Goal: Information Seeking & Learning: Learn about a topic

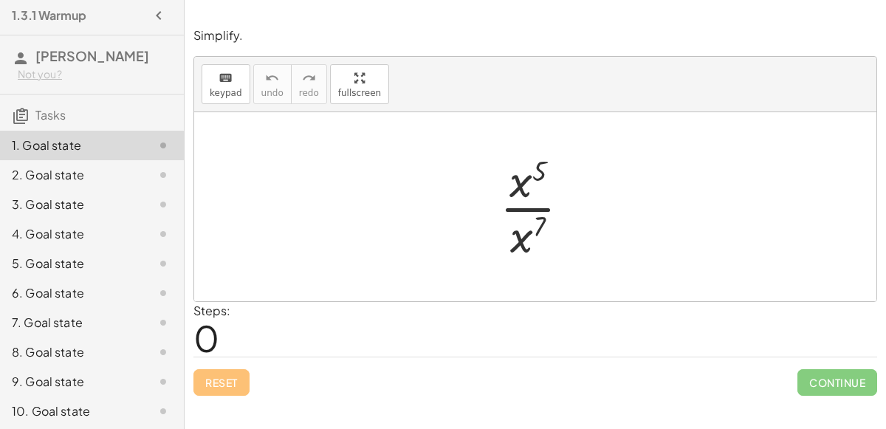
scroll to position [1, 0]
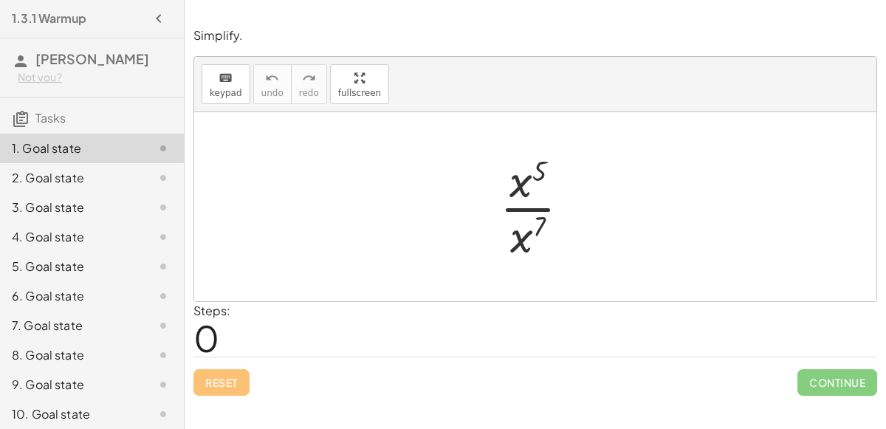
click at [885, 306] on div "Simplify. keyboard keypad undo undo redo redo fullscreen · x 5 · x 7 × Steps: 0…" at bounding box center [535, 211] width 701 height 386
drag, startPoint x: 525, startPoint y: 184, endPoint x: 559, endPoint y: 248, distance: 72.3
click at [559, 248] on div at bounding box center [540, 207] width 97 height 114
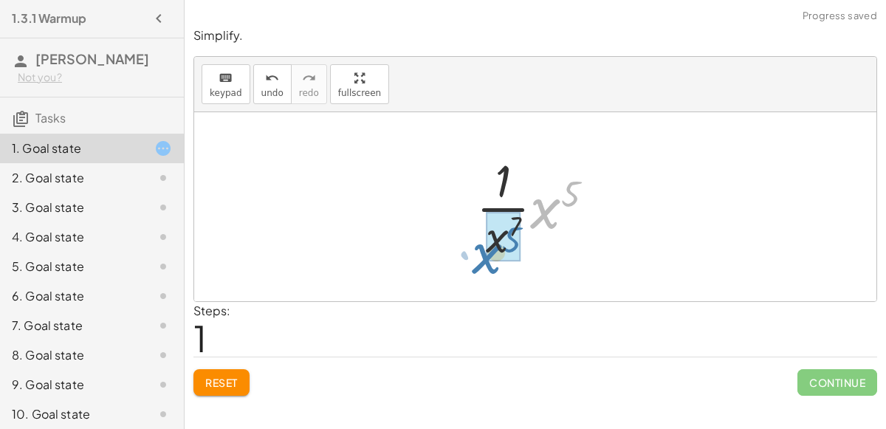
drag, startPoint x: 549, startPoint y: 199, endPoint x: 490, endPoint y: 243, distance: 73.4
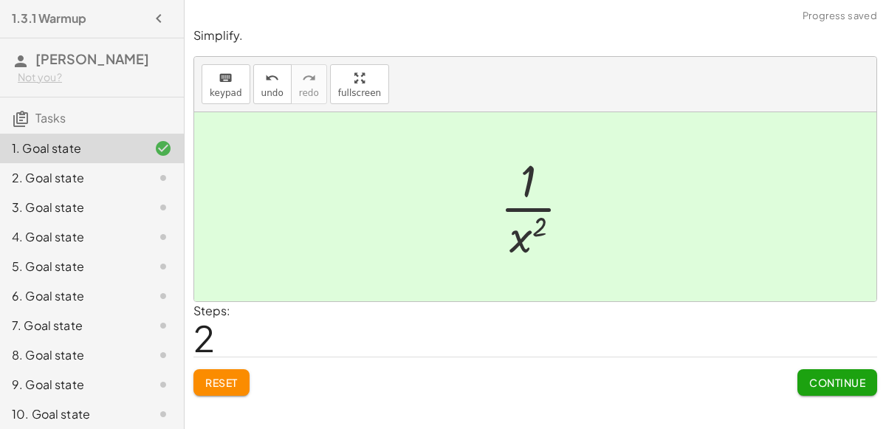
click at [845, 365] on div "Continue" at bounding box center [837, 376] width 80 height 38
click at [847, 376] on span "Continue" at bounding box center [837, 382] width 56 height 13
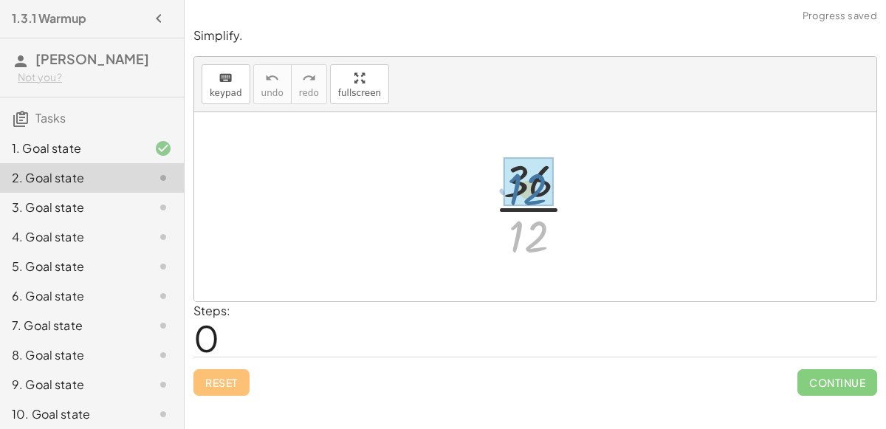
drag, startPoint x: 537, startPoint y: 238, endPoint x: 533, endPoint y: 181, distance: 56.9
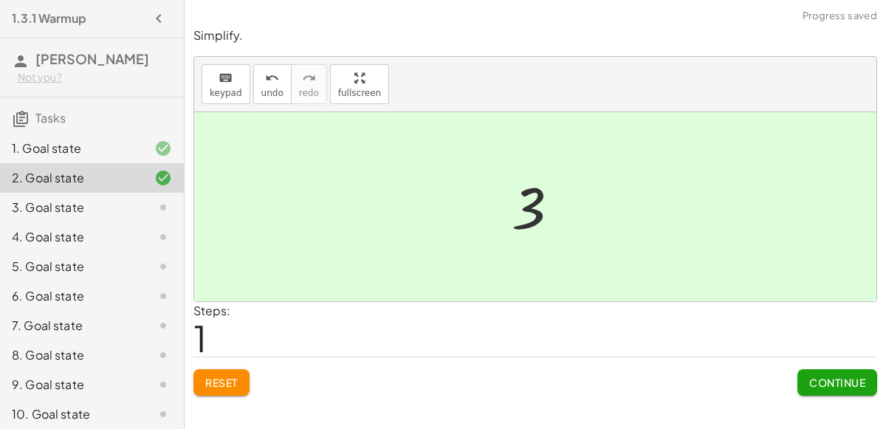
click at [817, 371] on button "Continue" at bounding box center [837, 382] width 80 height 27
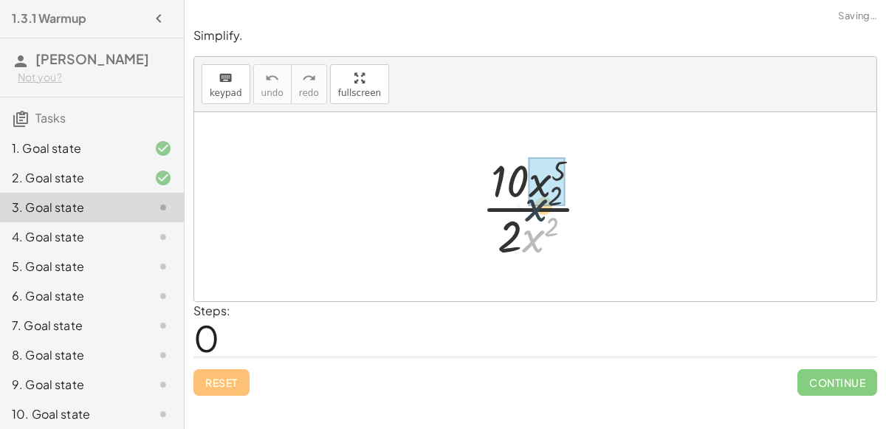
drag, startPoint x: 539, startPoint y: 238, endPoint x: 548, endPoint y: 190, distance: 48.8
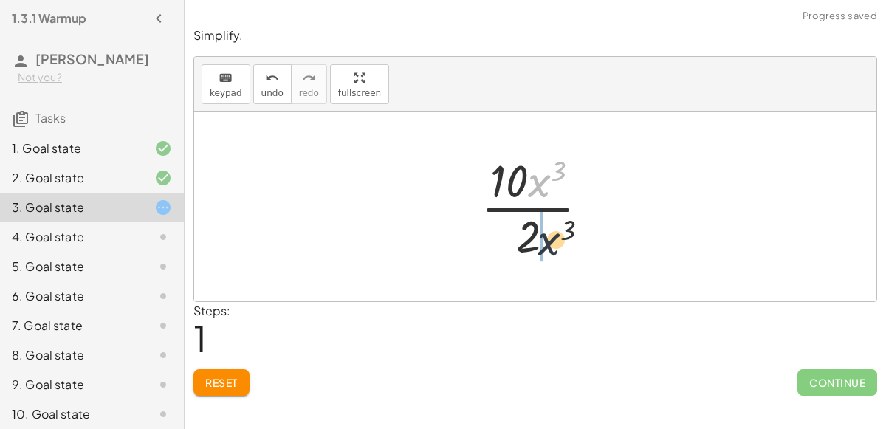
drag, startPoint x: 537, startPoint y: 190, endPoint x: 551, endPoint y: 266, distance: 77.2
click at [551, 266] on div "· 10 · x 5 · 2 · x 2 · 10 · x ( + 5 − 2 ) · 2 · x 3 · 10 · x · 2 3" at bounding box center [535, 206] width 682 height 189
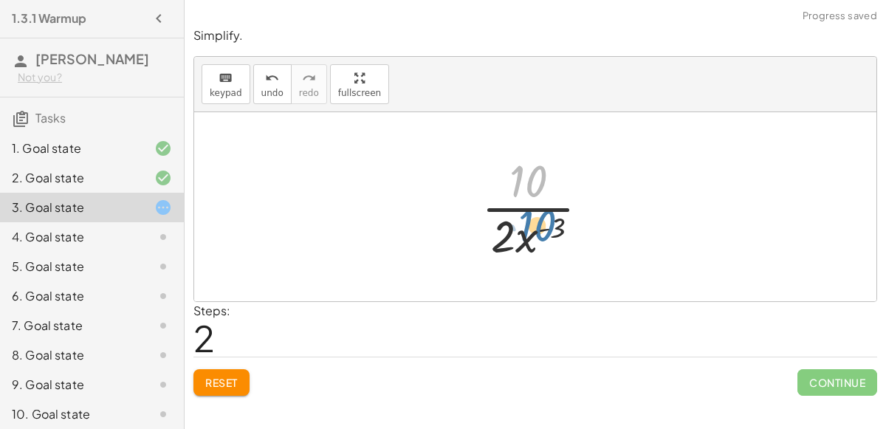
drag, startPoint x: 531, startPoint y: 179, endPoint x: 527, endPoint y: 167, distance: 12.6
click at [527, 167] on div at bounding box center [541, 207] width 134 height 114
click at [525, 210] on div at bounding box center [541, 207] width 134 height 114
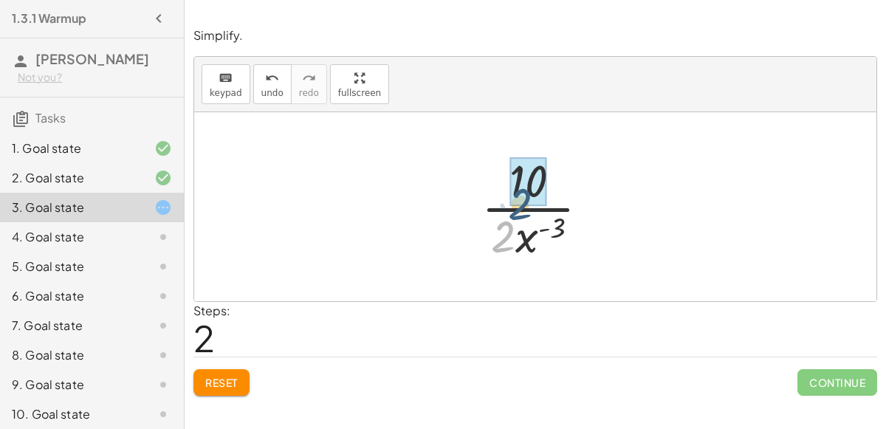
drag, startPoint x: 508, startPoint y: 230, endPoint x: 525, endPoint y: 192, distance: 41.3
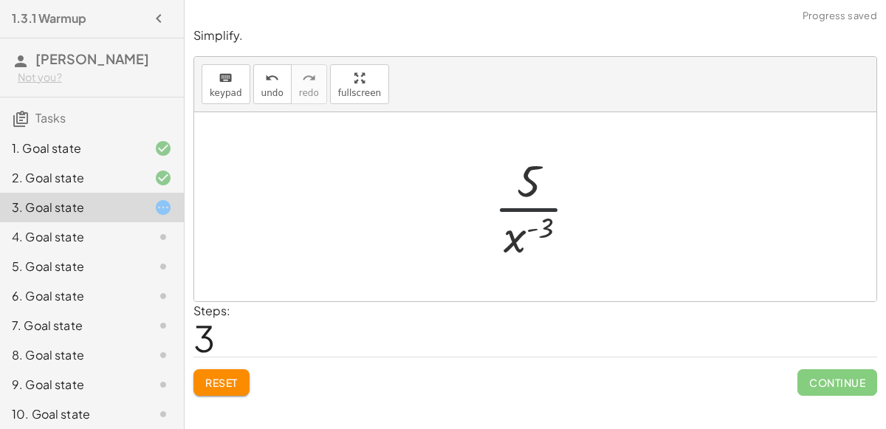
click at [531, 202] on div at bounding box center [541, 207] width 110 height 114
drag, startPoint x: 525, startPoint y: 238, endPoint x: 525, endPoint y: 179, distance: 59.0
click at [525, 179] on div at bounding box center [541, 207] width 110 height 114
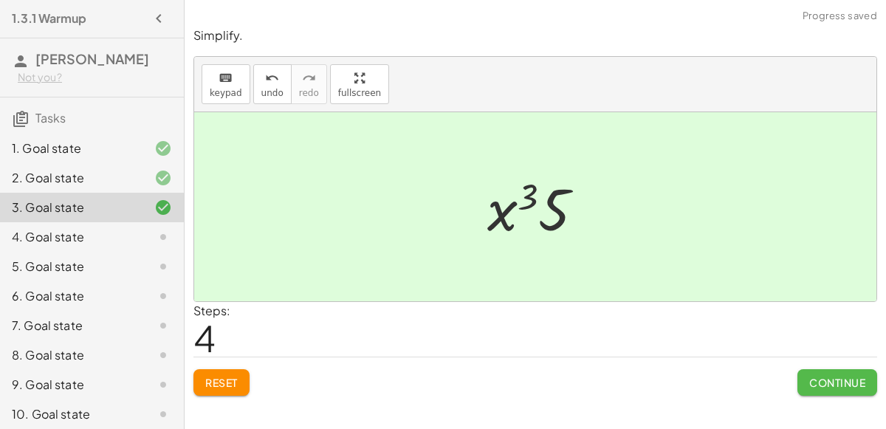
click at [807, 379] on button "Continue" at bounding box center [837, 382] width 80 height 27
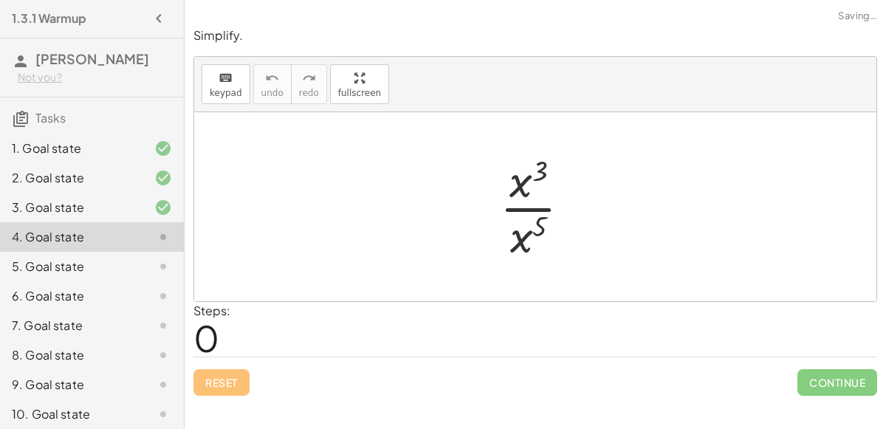
click at [521, 205] on div at bounding box center [540, 207] width 97 height 114
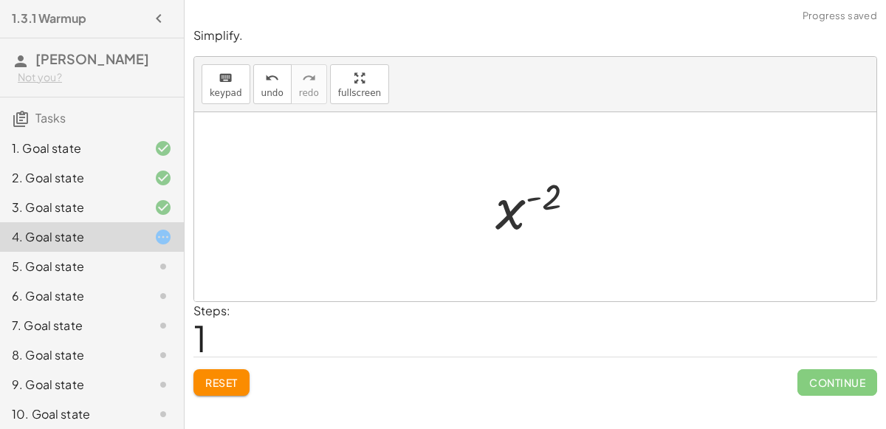
click at [537, 197] on div at bounding box center [541, 206] width 107 height 73
drag, startPoint x: 559, startPoint y: 202, endPoint x: 502, endPoint y: 207, distance: 57.7
click at [502, 207] on div at bounding box center [541, 206] width 107 height 73
click at [514, 208] on div at bounding box center [541, 206] width 107 height 73
drag, startPoint x: 514, startPoint y: 209, endPoint x: 561, endPoint y: 192, distance: 50.2
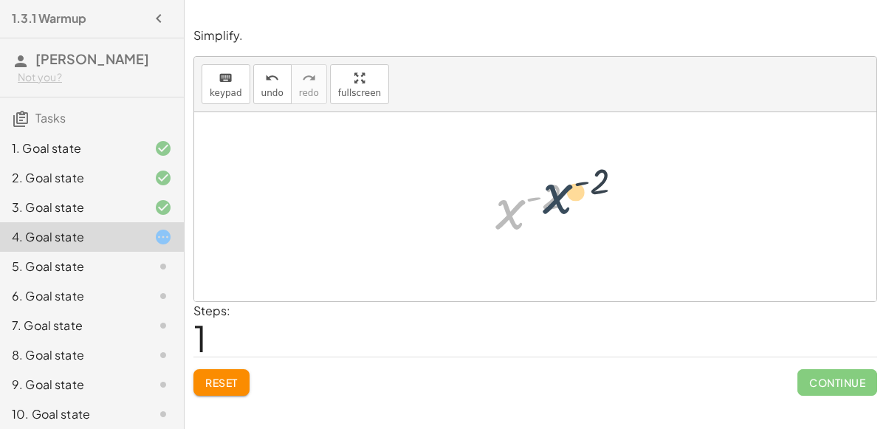
click at [561, 192] on div at bounding box center [541, 206] width 107 height 73
click at [219, 370] on button "Reset" at bounding box center [221, 382] width 56 height 27
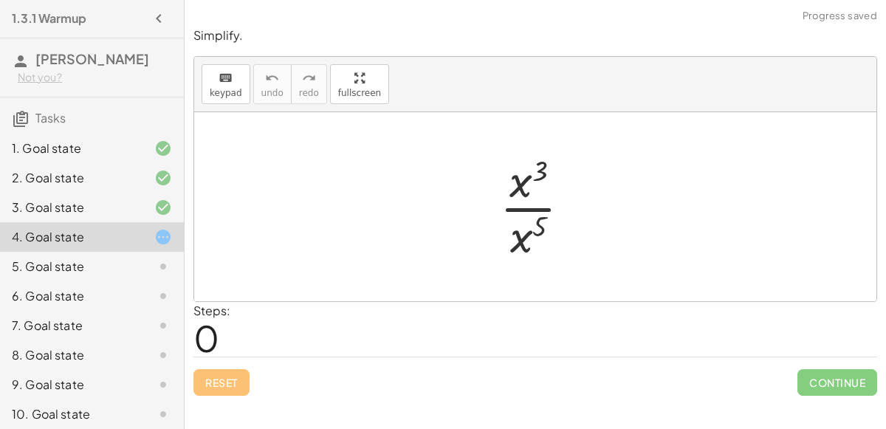
click at [532, 206] on div at bounding box center [540, 207] width 97 height 114
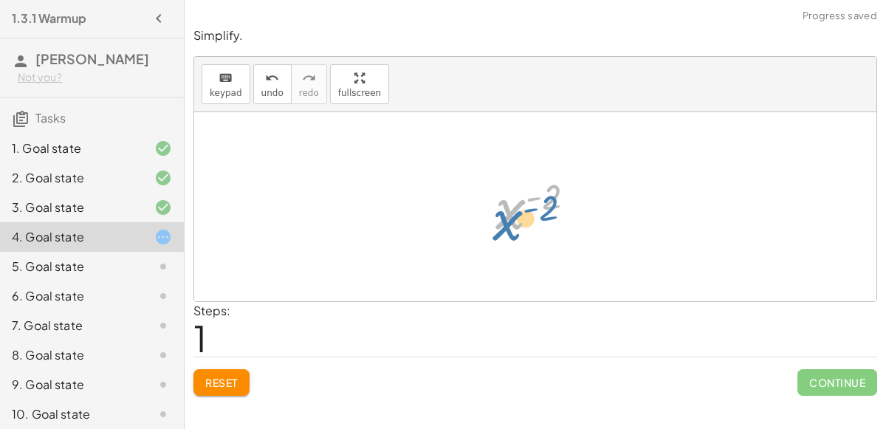
click at [519, 201] on div at bounding box center [541, 206] width 107 height 73
drag, startPoint x: 538, startPoint y: 193, endPoint x: 485, endPoint y: 159, distance: 63.1
click at [556, 196] on div at bounding box center [541, 206] width 107 height 73
drag, startPoint x: 556, startPoint y: 196, endPoint x: 523, endPoint y: 213, distance: 38.3
click at [523, 213] on div at bounding box center [541, 206] width 107 height 73
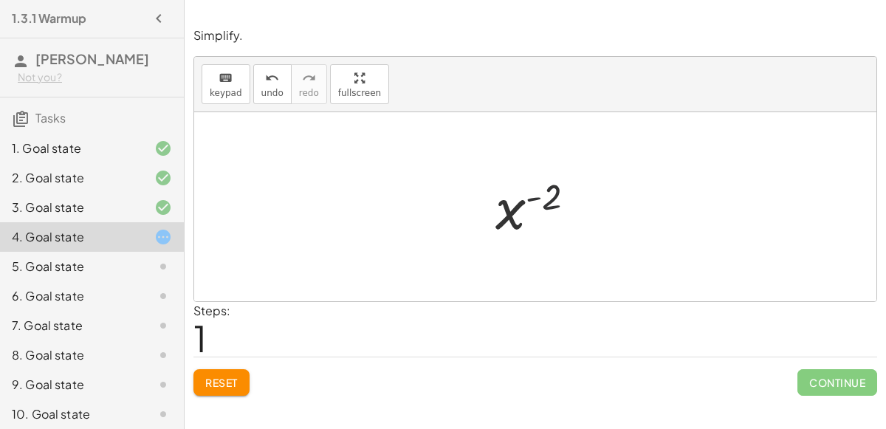
click at [540, 193] on div at bounding box center [541, 206] width 107 height 73
click at [514, 198] on div at bounding box center [541, 206] width 107 height 73
click at [531, 194] on div at bounding box center [541, 206] width 107 height 73
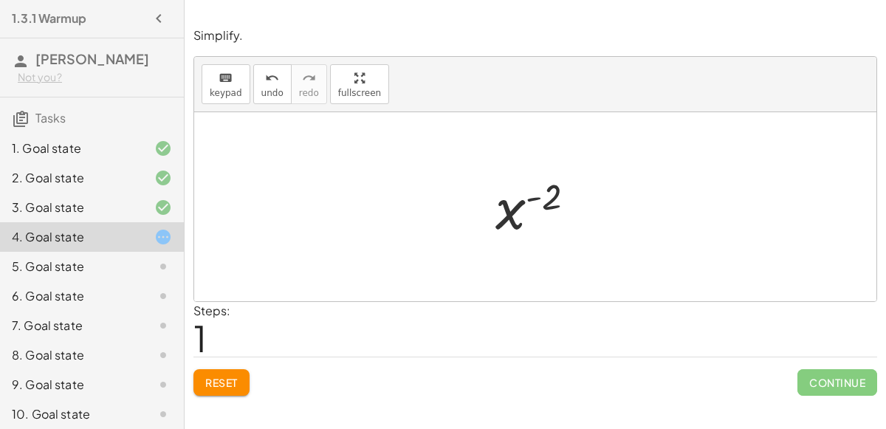
click at [514, 209] on div at bounding box center [541, 206] width 107 height 73
drag, startPoint x: 511, startPoint y: 208, endPoint x: 583, endPoint y: 207, distance: 71.6
click at [583, 207] on div at bounding box center [541, 206] width 107 height 73
drag, startPoint x: 556, startPoint y: 193, endPoint x: 511, endPoint y: 199, distance: 45.5
click at [511, 199] on div at bounding box center [541, 206] width 107 height 73
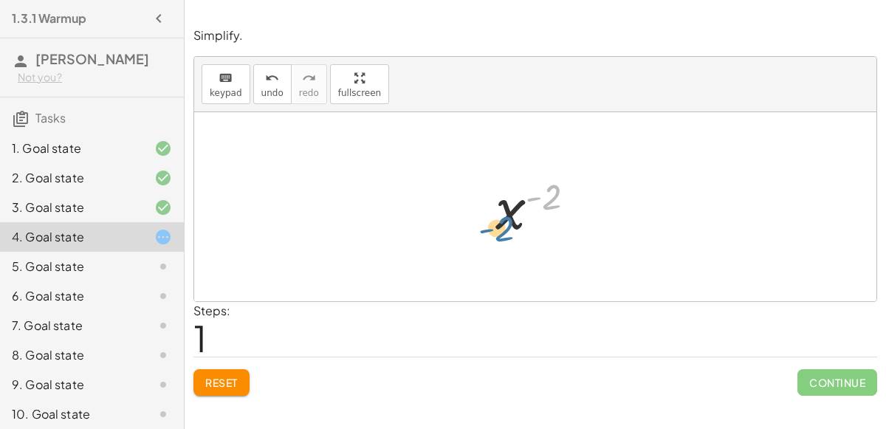
drag, startPoint x: 543, startPoint y: 200, endPoint x: 500, endPoint y: 209, distance: 44.4
click at [500, 209] on div at bounding box center [541, 206] width 107 height 73
click at [527, 193] on div at bounding box center [541, 206] width 107 height 73
click at [515, 198] on div at bounding box center [541, 206] width 107 height 73
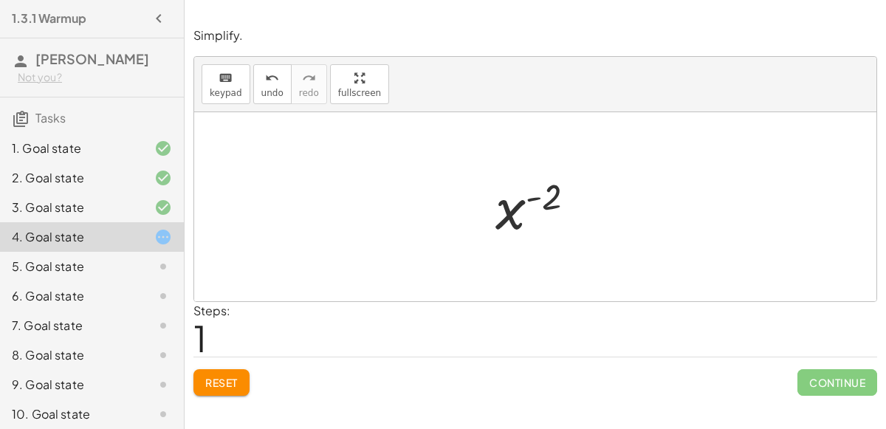
click at [515, 198] on div at bounding box center [541, 206] width 107 height 73
drag, startPoint x: 536, startPoint y: 193, endPoint x: 484, endPoint y: 210, distance: 54.6
click at [500, 209] on div at bounding box center [541, 206] width 107 height 73
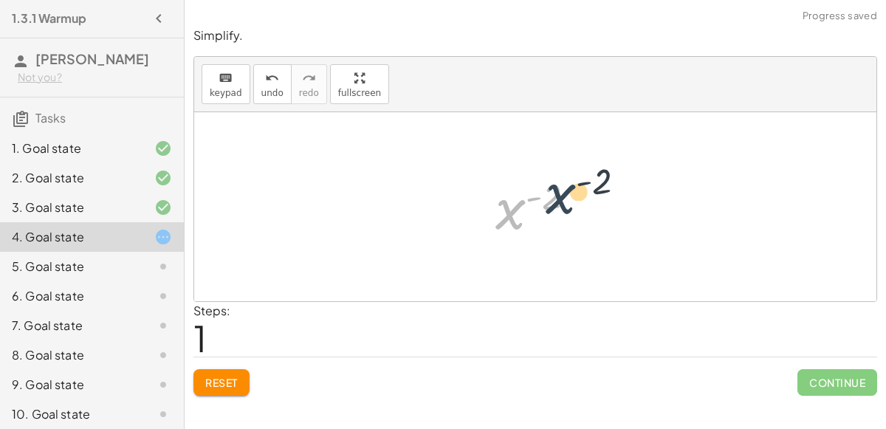
drag, startPoint x: 500, startPoint y: 209, endPoint x: 555, endPoint y: 189, distance: 58.8
click at [555, 189] on div at bounding box center [541, 206] width 107 height 73
drag, startPoint x: 537, startPoint y: 199, endPoint x: 521, endPoint y: 184, distance: 21.9
click at [521, 184] on div at bounding box center [541, 206] width 107 height 73
drag, startPoint x: 543, startPoint y: 193, endPoint x: 292, endPoint y: 195, distance: 250.9
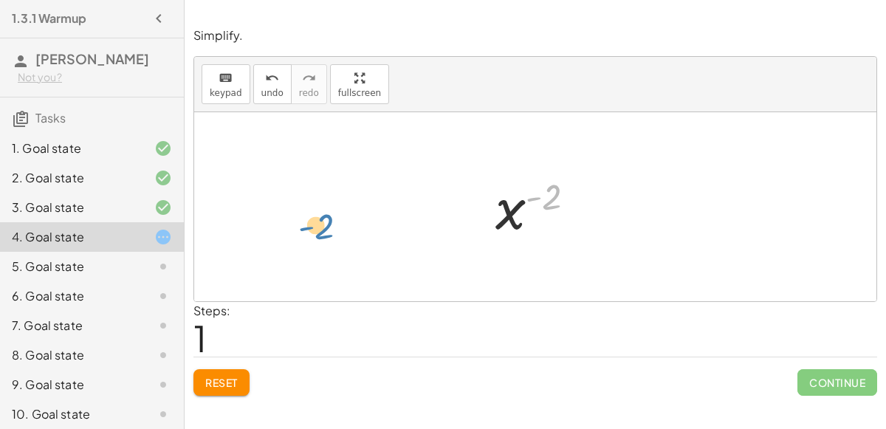
click at [292, 195] on div "· x 3 · x 5 x ( + 3 − 5 ) ( - 2 ) x ( ) - 2" at bounding box center [535, 206] width 682 height 189
drag, startPoint x: 540, startPoint y: 204, endPoint x: 554, endPoint y: 200, distance: 15.2
click at [554, 200] on div at bounding box center [541, 206] width 107 height 73
drag, startPoint x: 556, startPoint y: 195, endPoint x: 542, endPoint y: 166, distance: 32.3
click at [542, 167] on div "· x 3 · x 5 x ( + 3 − 5 ) ( - 2 ) x ( ) - 2" at bounding box center [535, 207] width 125 height 80
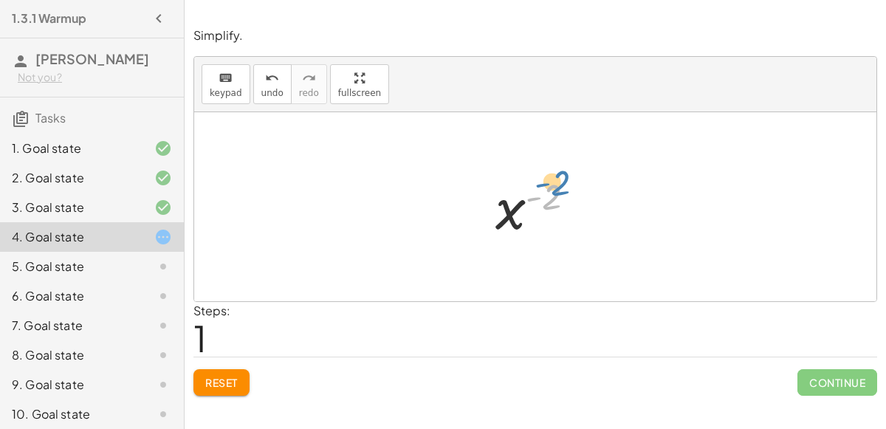
drag, startPoint x: 553, startPoint y: 201, endPoint x: 566, endPoint y: 201, distance: 13.3
click at [566, 201] on div at bounding box center [541, 206] width 107 height 73
drag, startPoint x: 560, startPoint y: 198, endPoint x: 562, endPoint y: 182, distance: 16.4
click at [562, 182] on div at bounding box center [541, 206] width 107 height 73
drag, startPoint x: 554, startPoint y: 208, endPoint x: 579, endPoint y: 168, distance: 47.7
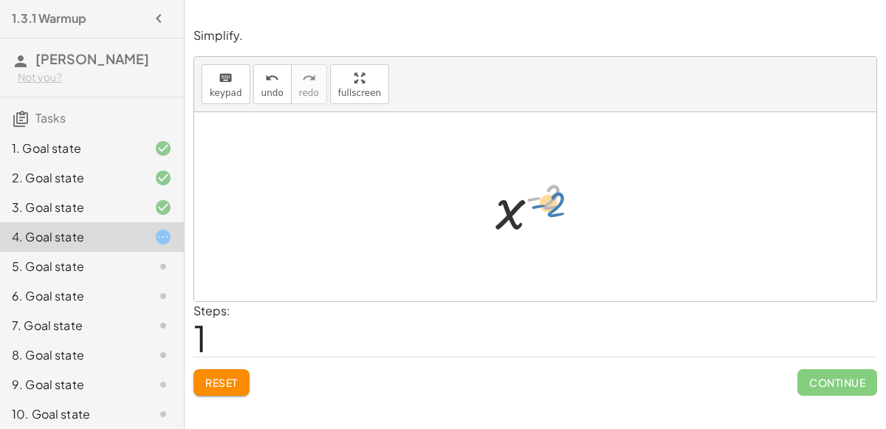
click at [579, 168] on div "· x 3 · x 5 x ( + 3 − 5 ) ( - 2 ) x ( ) - 2" at bounding box center [535, 207] width 125 height 80
click at [223, 384] on span "Reset" at bounding box center [221, 382] width 32 height 13
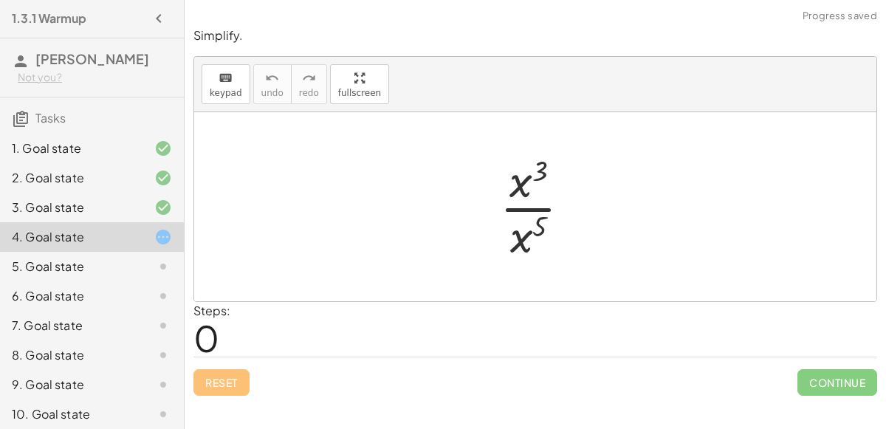
click at [530, 205] on div at bounding box center [540, 207] width 97 height 114
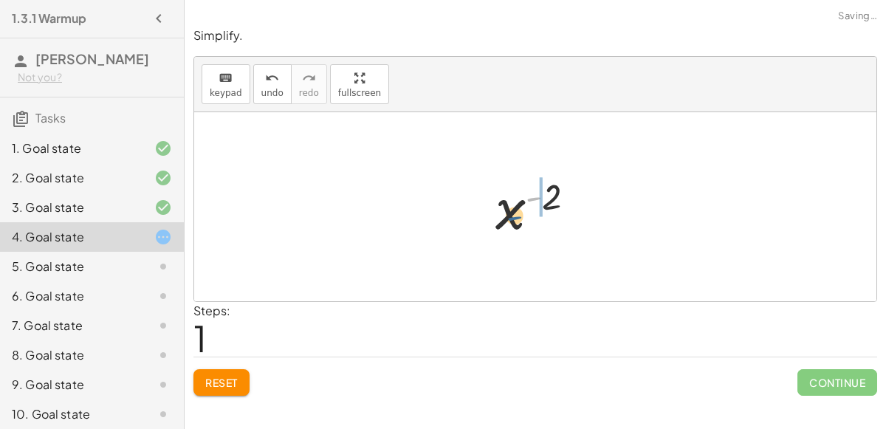
drag, startPoint x: 534, startPoint y: 196, endPoint x: 510, endPoint y: 212, distance: 28.2
click at [510, 212] on div at bounding box center [541, 206] width 107 height 73
click at [548, 194] on div at bounding box center [542, 206] width 128 height 73
drag, startPoint x: 547, startPoint y: 194, endPoint x: 564, endPoint y: 191, distance: 17.2
click at [564, 191] on div at bounding box center [541, 206] width 107 height 73
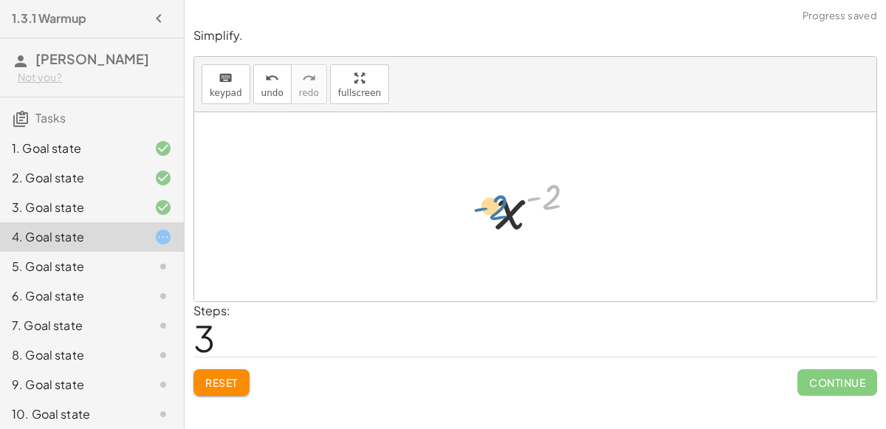
drag, startPoint x: 536, startPoint y: 196, endPoint x: 546, endPoint y: 191, distance: 11.2
click at [546, 191] on div at bounding box center [541, 206] width 107 height 73
drag, startPoint x: 529, startPoint y: 196, endPoint x: 520, endPoint y: 199, distance: 9.8
click at [520, 199] on div at bounding box center [541, 206] width 107 height 73
click at [534, 193] on div at bounding box center [541, 206] width 107 height 73
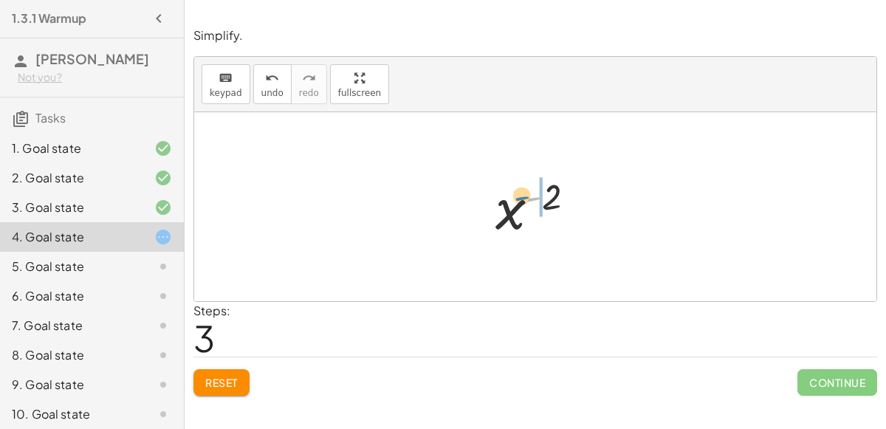
drag, startPoint x: 534, startPoint y: 196, endPoint x: 523, endPoint y: 195, distance: 11.2
click at [523, 195] on div at bounding box center [541, 206] width 107 height 73
drag, startPoint x: 569, startPoint y: 200, endPoint x: 545, endPoint y: 190, distance: 25.8
click at [545, 190] on div at bounding box center [542, 206] width 128 height 73
drag, startPoint x: 534, startPoint y: 194, endPoint x: 557, endPoint y: 194, distance: 23.6
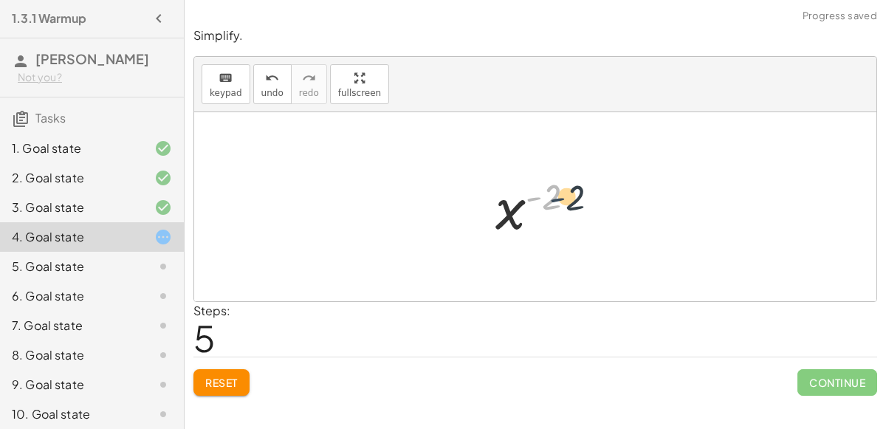
click at [557, 194] on div at bounding box center [541, 206] width 107 height 73
drag, startPoint x: 509, startPoint y: 201, endPoint x: 555, endPoint y: 182, distance: 50.0
click at [555, 182] on div at bounding box center [541, 206] width 107 height 73
click at [531, 196] on div at bounding box center [541, 206] width 107 height 73
click at [222, 373] on button "Reset" at bounding box center [221, 382] width 56 height 27
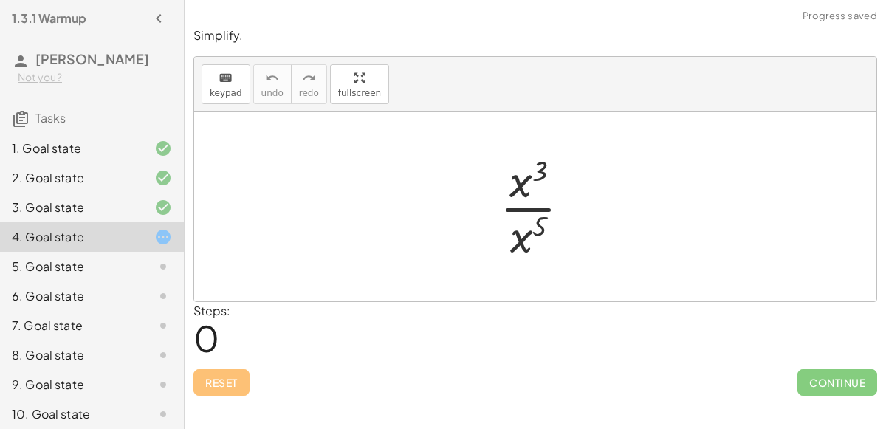
click at [96, 275] on div "5. Goal state" at bounding box center [92, 267] width 184 height 30
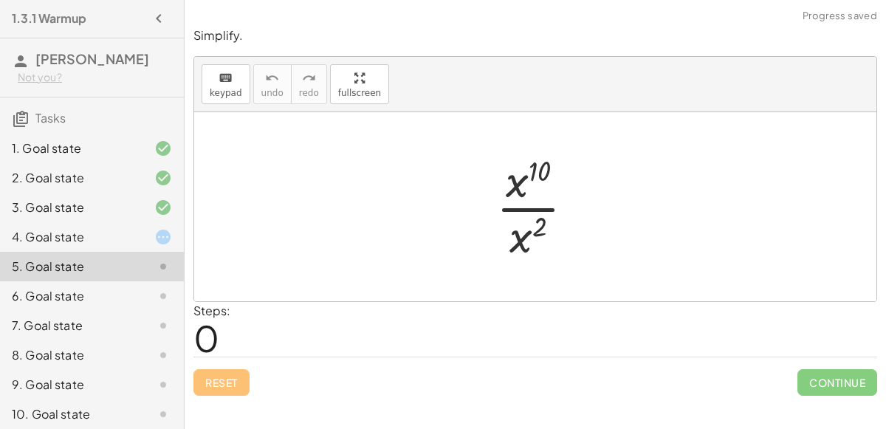
click at [534, 213] on div at bounding box center [541, 207] width 105 height 114
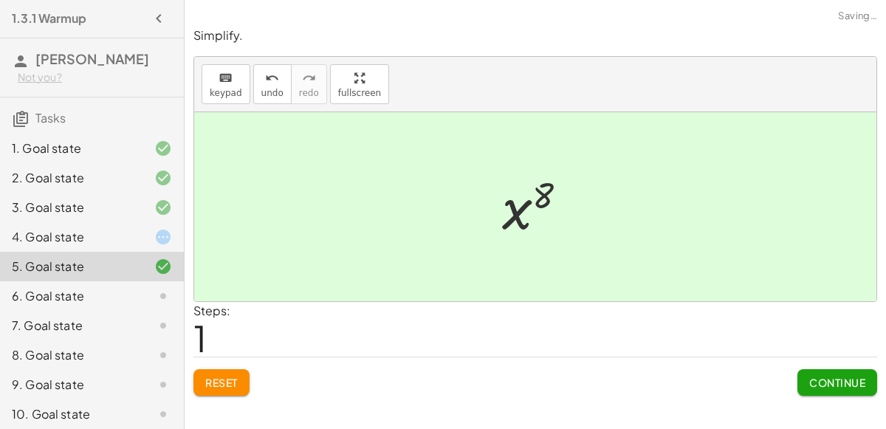
click at [831, 376] on span "Continue" at bounding box center [837, 382] width 56 height 13
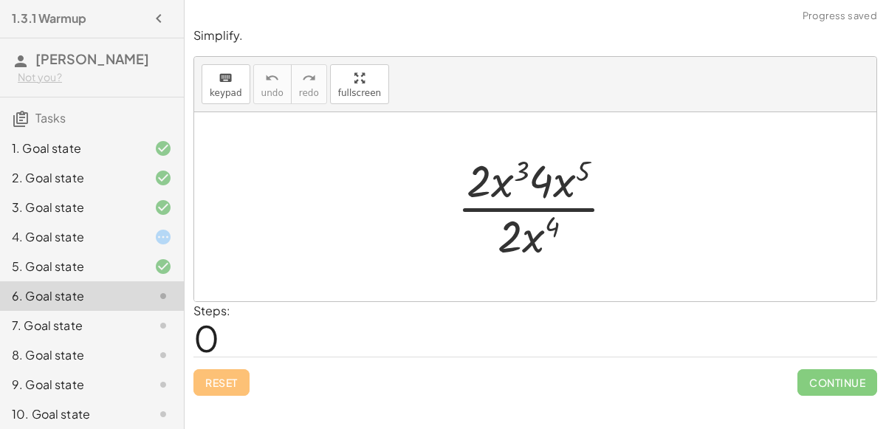
click at [503, 203] on div at bounding box center [541, 207] width 184 height 114
click at [501, 184] on div at bounding box center [541, 207] width 184 height 114
click at [523, 170] on div at bounding box center [541, 207] width 184 height 114
drag, startPoint x: 523, startPoint y: 170, endPoint x: 580, endPoint y: 166, distance: 57.7
click at [580, 166] on div at bounding box center [541, 207] width 184 height 114
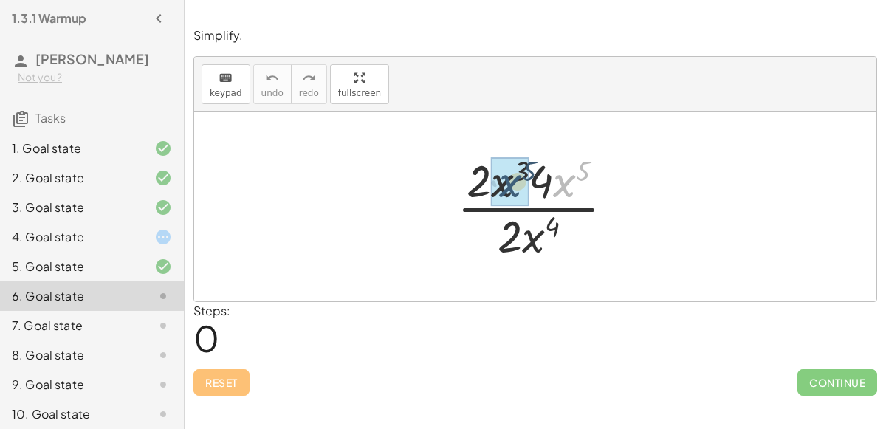
drag, startPoint x: 571, startPoint y: 174, endPoint x: 511, endPoint y: 172, distance: 59.8
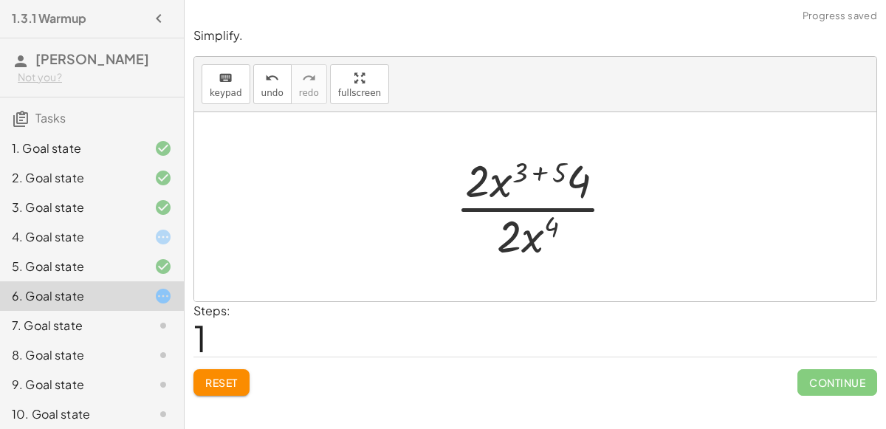
click at [545, 170] on div at bounding box center [540, 207] width 185 height 114
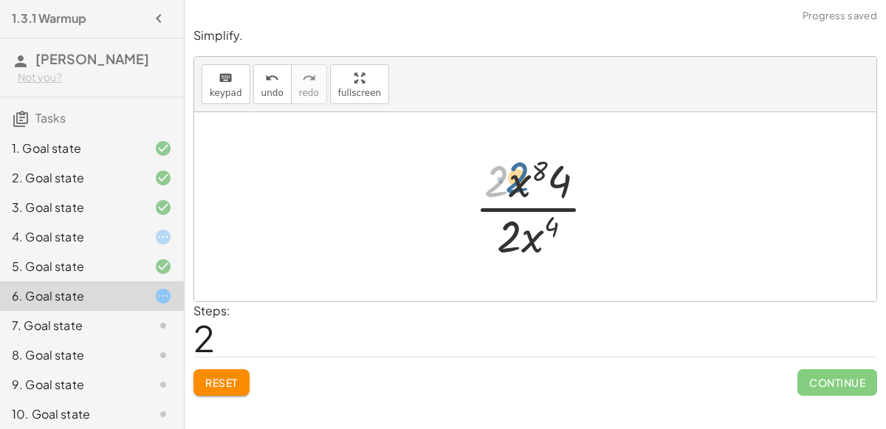
drag, startPoint x: 508, startPoint y: 185, endPoint x: 509, endPoint y: 174, distance: 11.1
click at [509, 174] on div at bounding box center [541, 207] width 148 height 114
click at [514, 212] on div at bounding box center [541, 207] width 148 height 114
drag, startPoint x: 524, startPoint y: 235, endPoint x: 528, endPoint y: 227, distance: 8.6
click at [528, 227] on div at bounding box center [541, 207] width 148 height 114
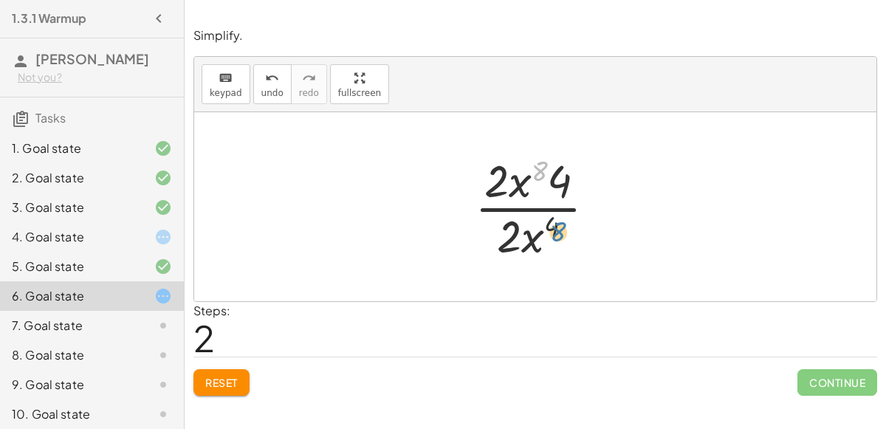
drag, startPoint x: 535, startPoint y: 166, endPoint x: 555, endPoint y: 227, distance: 63.7
click at [555, 227] on div at bounding box center [541, 207] width 148 height 114
click at [272, 99] on button "undo undo" at bounding box center [272, 84] width 38 height 40
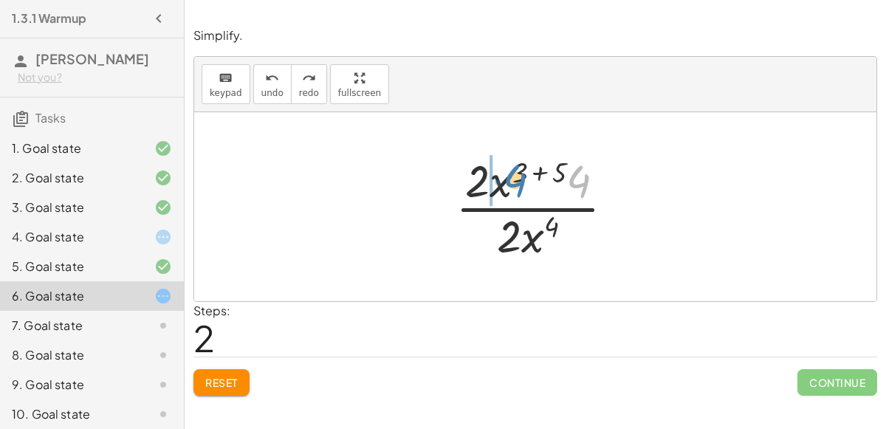
drag, startPoint x: 590, startPoint y: 175, endPoint x: 522, endPoint y: 174, distance: 67.9
click at [522, 174] on div at bounding box center [540, 207] width 185 height 114
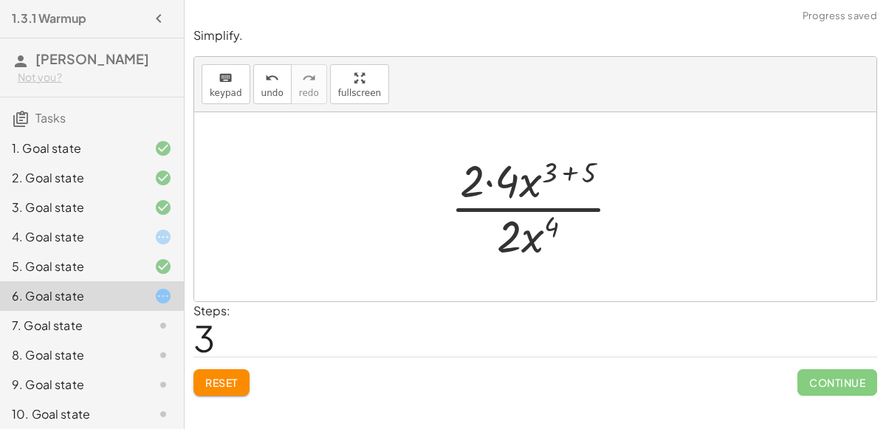
click at [571, 170] on div at bounding box center [541, 207] width 196 height 114
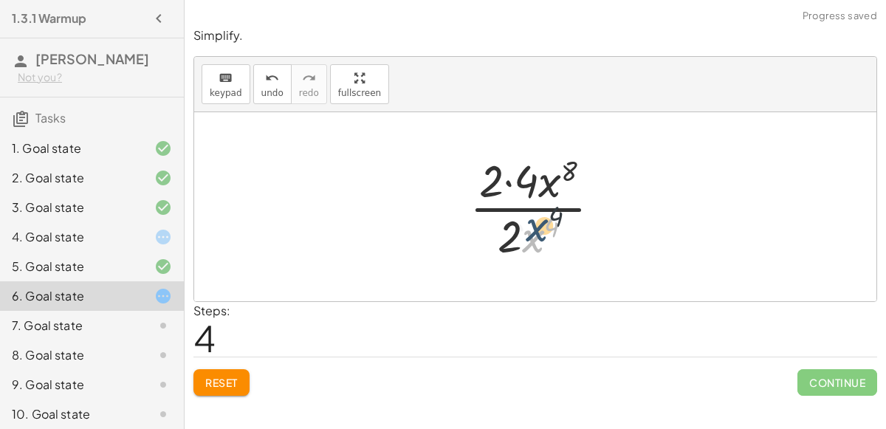
drag, startPoint x: 523, startPoint y: 234, endPoint x: 527, endPoint y: 223, distance: 11.9
click at [527, 223] on div at bounding box center [541, 207] width 158 height 114
drag, startPoint x: 503, startPoint y: 234, endPoint x: 549, endPoint y: 224, distance: 47.6
click at [549, 224] on div at bounding box center [541, 207] width 158 height 114
click at [523, 224] on div at bounding box center [541, 207] width 158 height 114
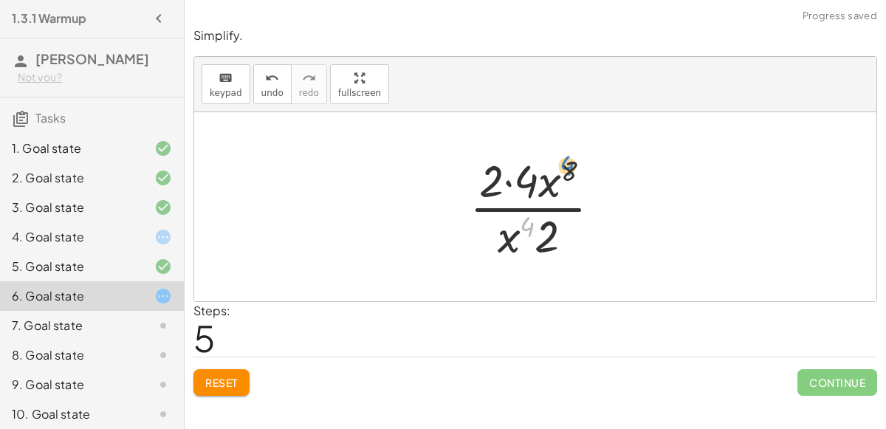
drag, startPoint x: 523, startPoint y: 224, endPoint x: 562, endPoint y: 162, distance: 73.1
click at [562, 162] on div at bounding box center [541, 207] width 158 height 114
drag, startPoint x: 545, startPoint y: 220, endPoint x: 596, endPoint y: 129, distance: 104.4
click at [596, 129] on div "· 2 · x 3 · 4 · x 5 · 2 · x 4 · 2 · x ( + 3 + 5 ) · 4 · 2 · x 4 · 2 · 4 · x ( +…" at bounding box center [535, 206] width 682 height 189
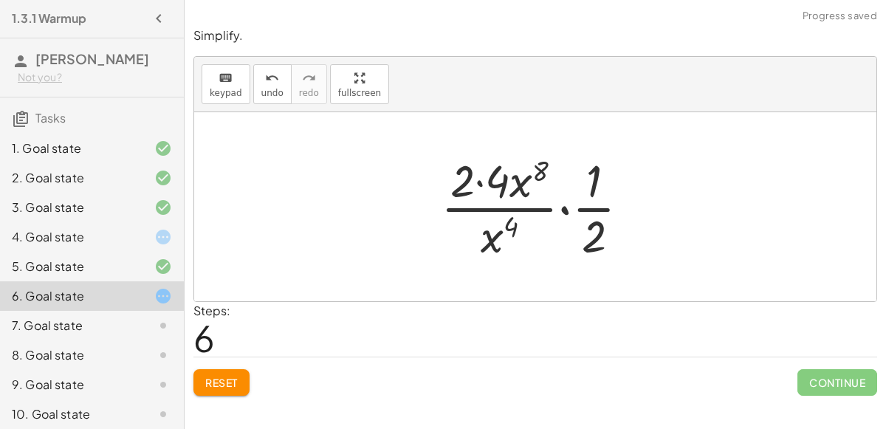
click at [565, 205] on div at bounding box center [541, 207] width 216 height 114
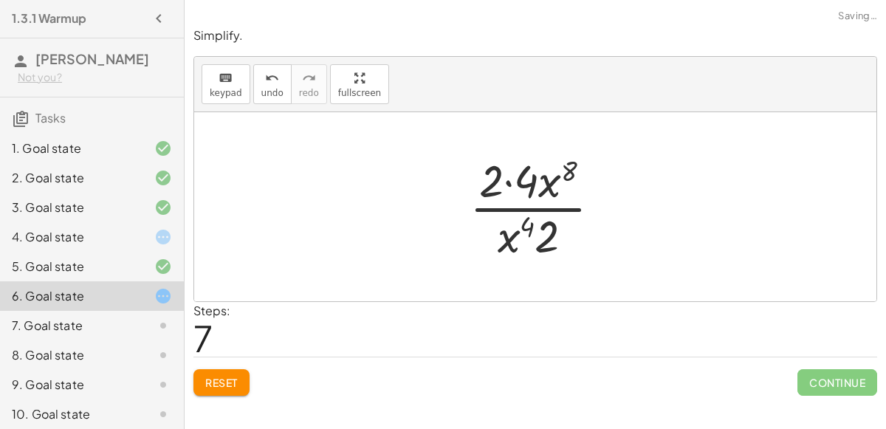
click at [539, 207] on div at bounding box center [541, 207] width 158 height 114
click at [506, 179] on div at bounding box center [541, 207] width 158 height 114
click at [532, 179] on div at bounding box center [540, 207] width 125 height 114
click at [551, 168] on div at bounding box center [540, 207] width 125 height 114
click at [539, 212] on div at bounding box center [540, 207] width 125 height 114
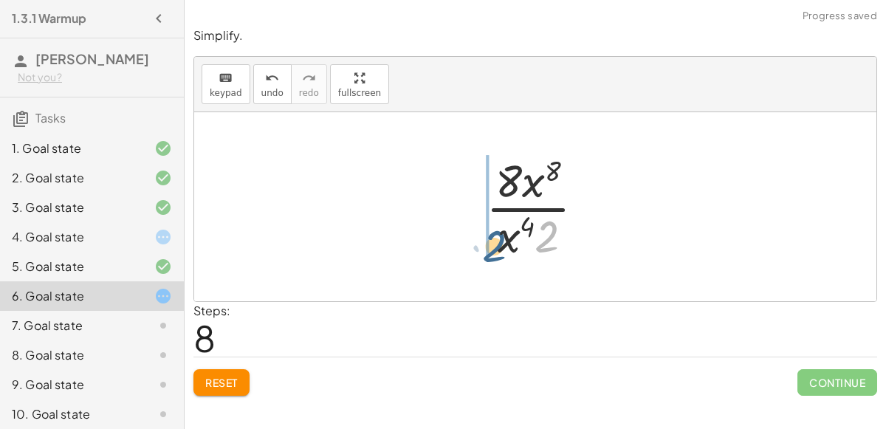
drag, startPoint x: 548, startPoint y: 227, endPoint x: 494, endPoint y: 235, distance: 54.5
click at [494, 235] on div at bounding box center [540, 207] width 125 height 114
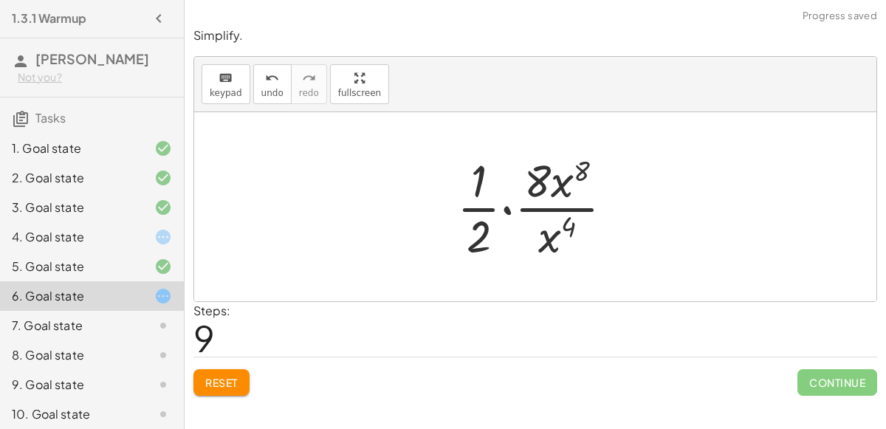
click at [510, 207] on div at bounding box center [540, 207] width 183 height 114
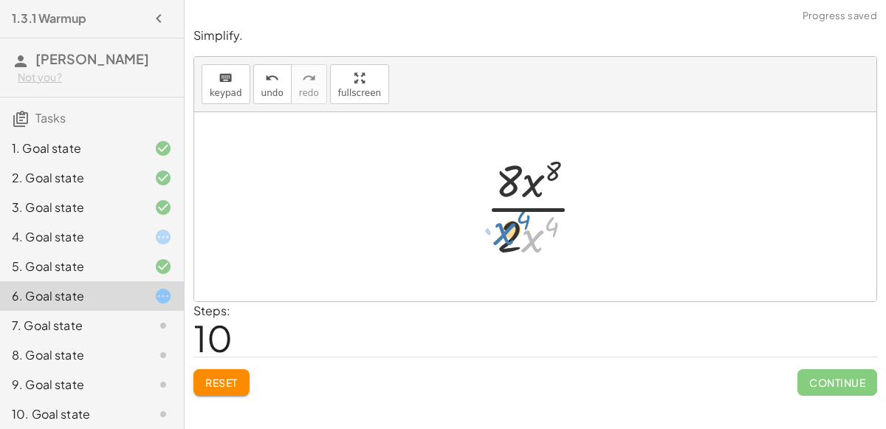
drag, startPoint x: 532, startPoint y: 235, endPoint x: 501, endPoint y: 228, distance: 31.9
click at [501, 228] on div at bounding box center [540, 207] width 125 height 114
click at [506, 224] on div at bounding box center [540, 207] width 125 height 114
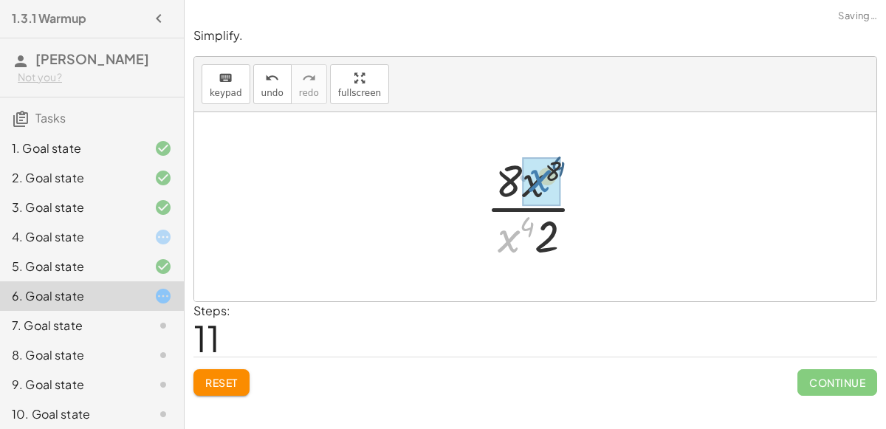
drag, startPoint x: 506, startPoint y: 224, endPoint x: 536, endPoint y: 162, distance: 68.7
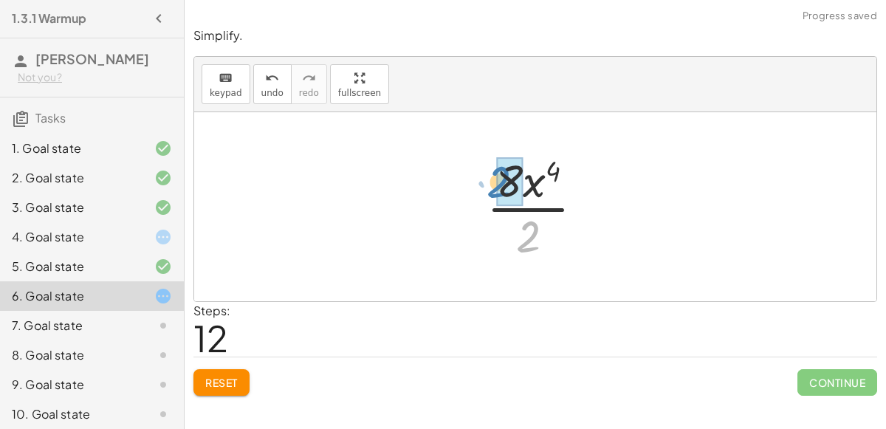
drag, startPoint x: 535, startPoint y: 230, endPoint x: 506, endPoint y: 174, distance: 62.7
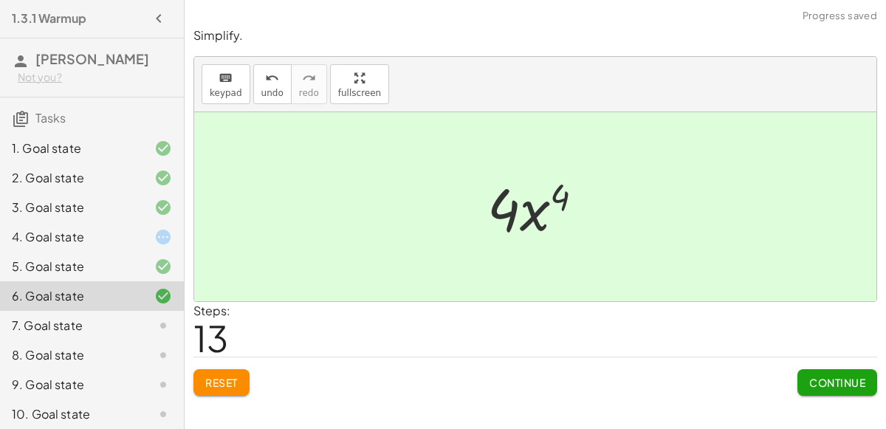
click at [832, 385] on span "Continue" at bounding box center [837, 382] width 56 height 13
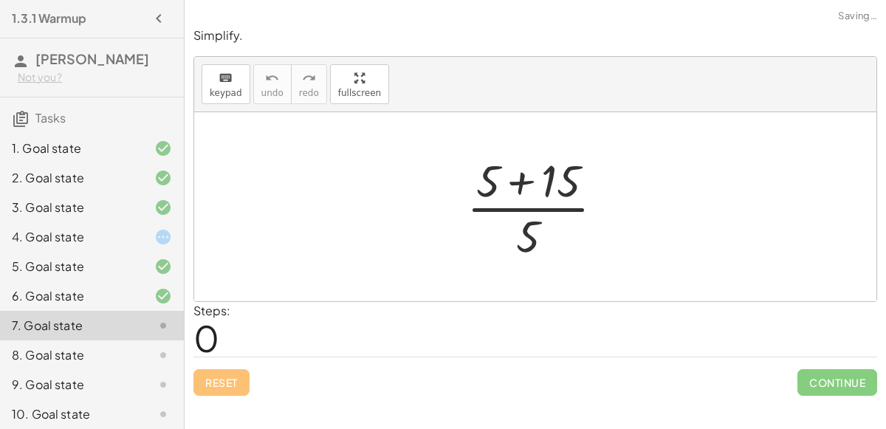
click at [527, 185] on div at bounding box center [541, 207] width 164 height 114
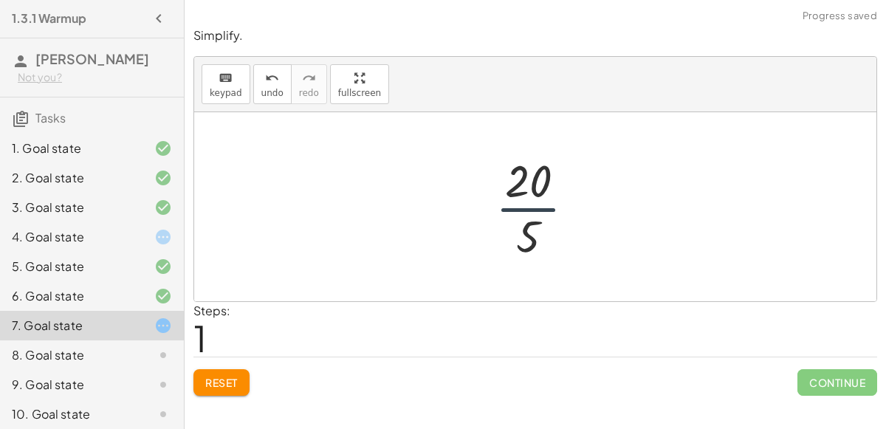
click at [538, 205] on div at bounding box center [541, 207] width 106 height 114
click at [538, 204] on div at bounding box center [541, 207] width 106 height 114
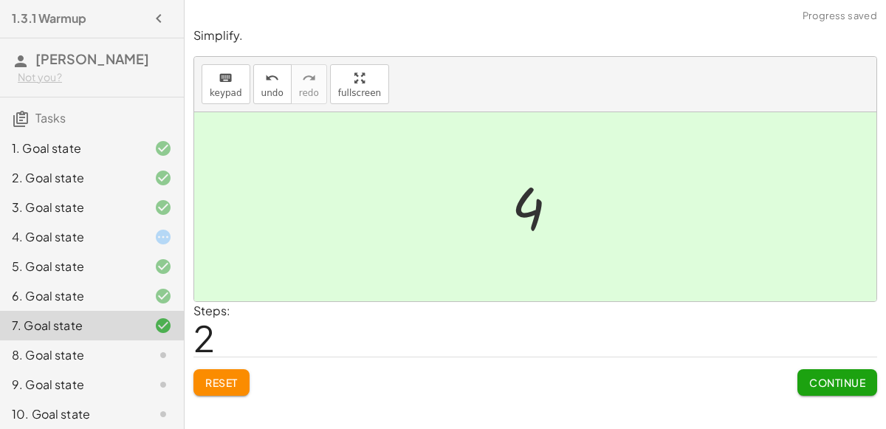
click at [866, 382] on button "Continue" at bounding box center [837, 382] width 80 height 27
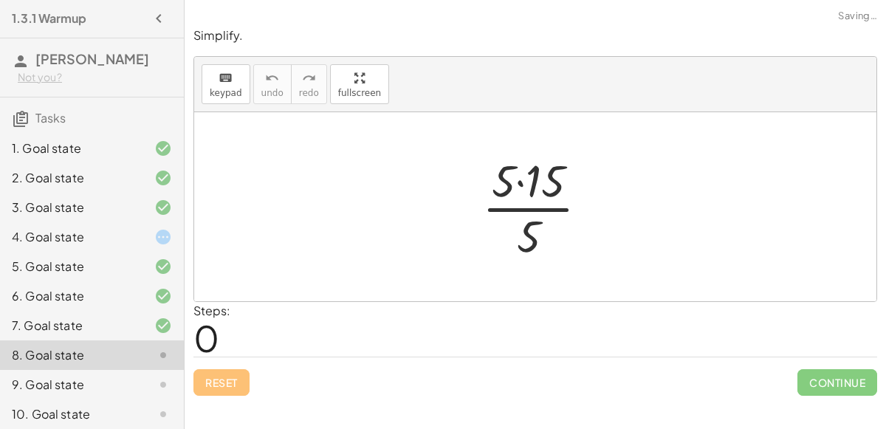
click at [519, 178] on div at bounding box center [541, 207] width 133 height 114
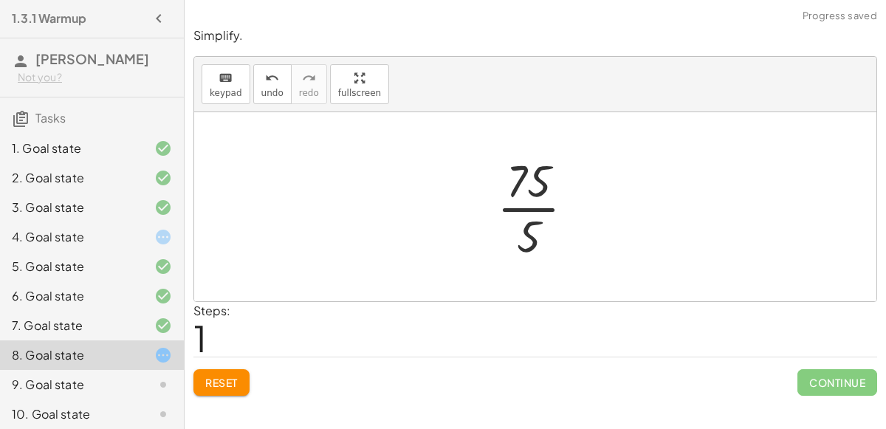
click at [532, 204] on div at bounding box center [541, 207] width 104 height 114
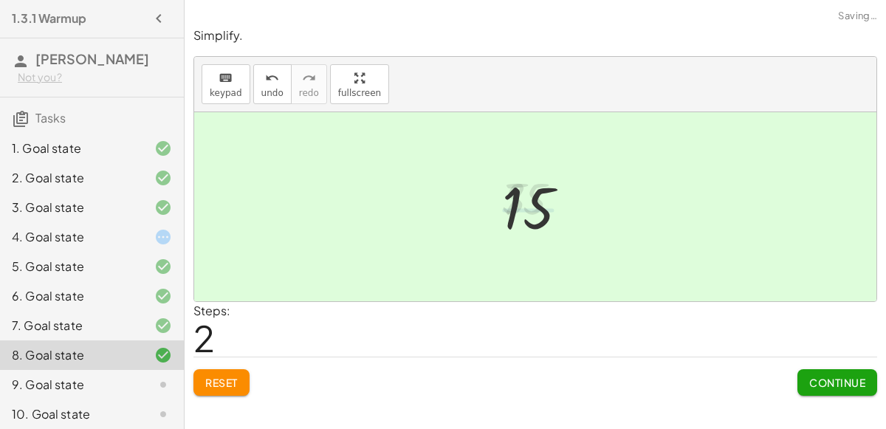
click at [801, 371] on button "Continue" at bounding box center [837, 382] width 80 height 27
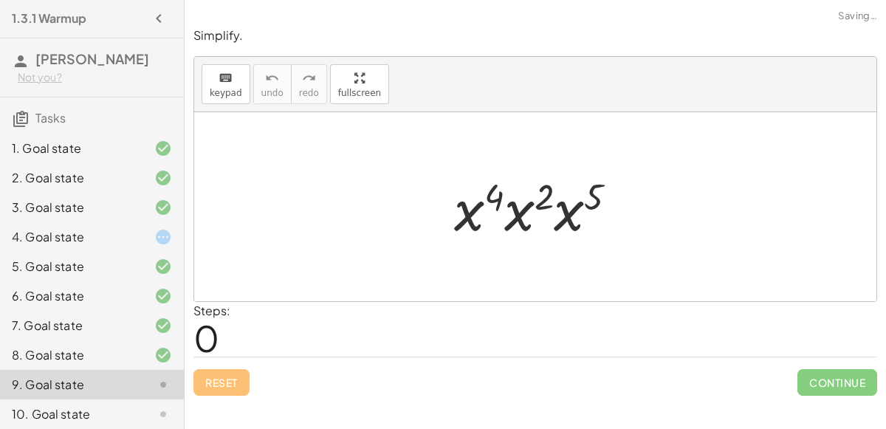
click at [480, 212] on div at bounding box center [542, 207] width 190 height 76
click at [517, 210] on div at bounding box center [542, 207] width 190 height 76
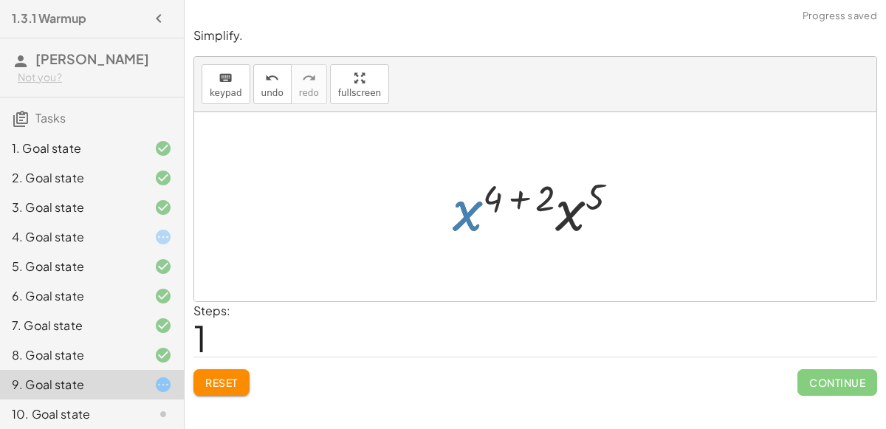
click at [575, 215] on div at bounding box center [541, 207] width 193 height 76
click at [519, 188] on div at bounding box center [541, 206] width 195 height 73
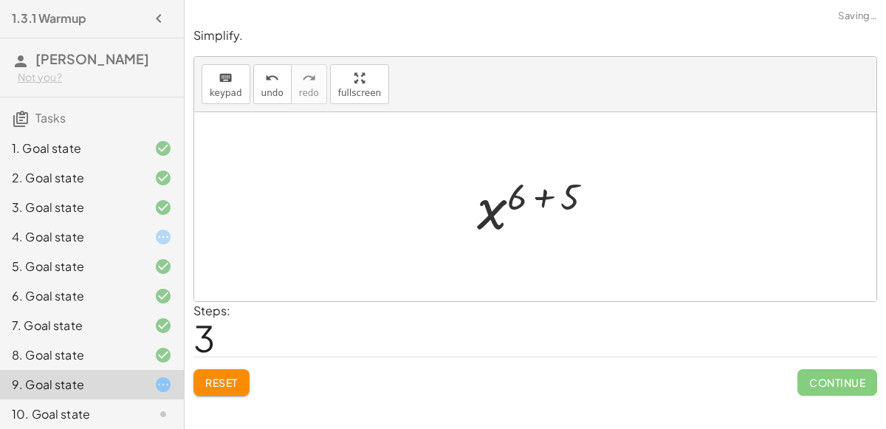
click at [540, 198] on div at bounding box center [540, 206] width 142 height 73
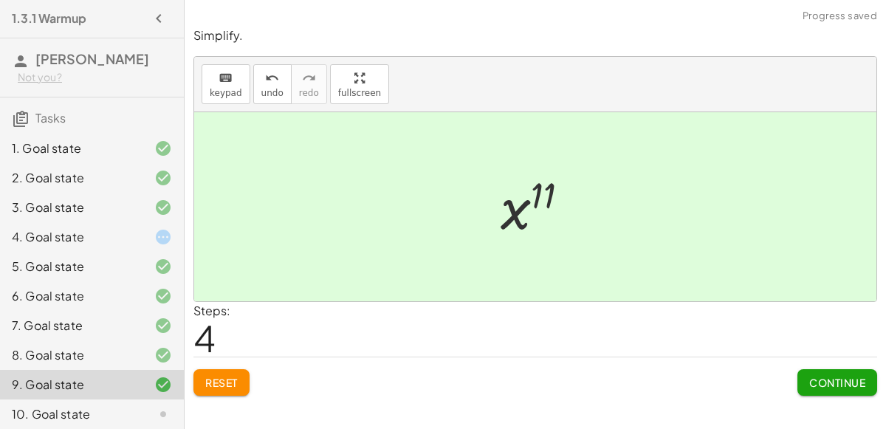
click at [842, 371] on button "Continue" at bounding box center [837, 382] width 80 height 27
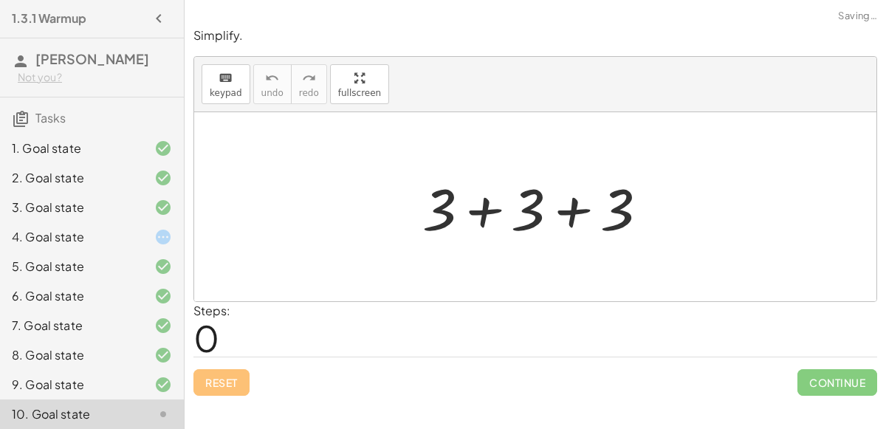
click at [469, 207] on div at bounding box center [541, 207] width 252 height 76
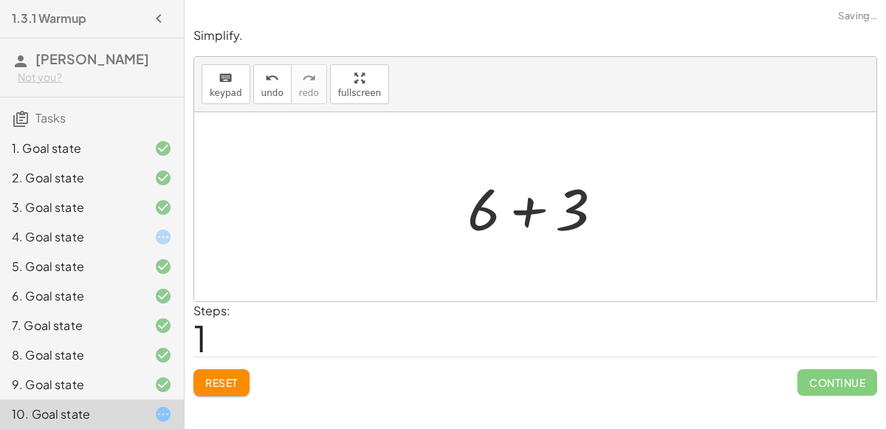
click at [555, 210] on div at bounding box center [541, 207] width 162 height 76
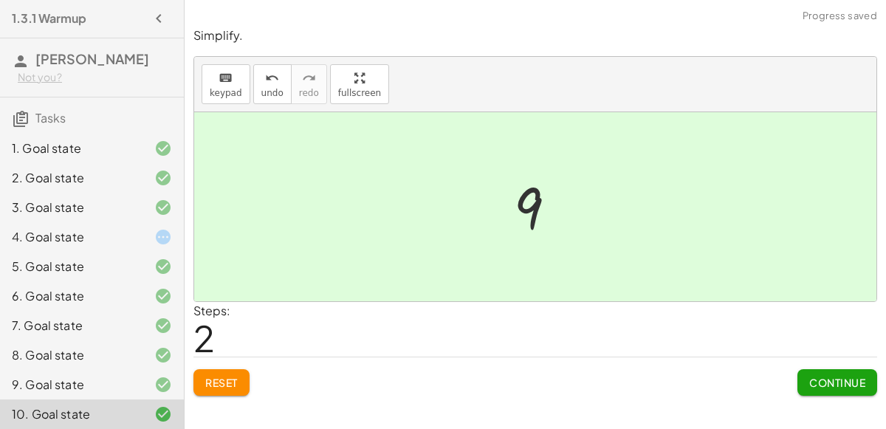
click at [838, 383] on span "Continue" at bounding box center [837, 382] width 56 height 13
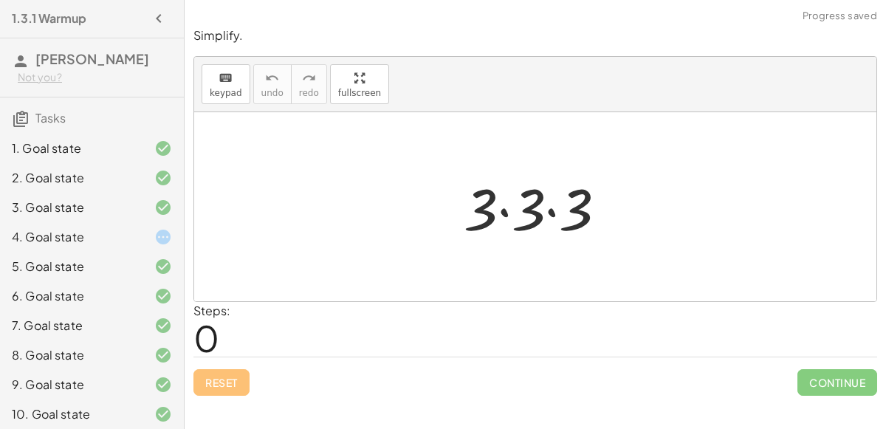
scroll to position [330, 0]
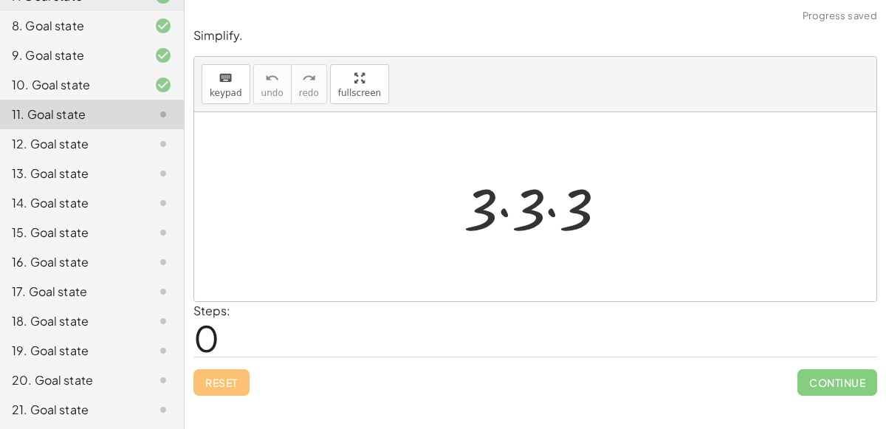
click at [502, 199] on div at bounding box center [541, 207] width 170 height 76
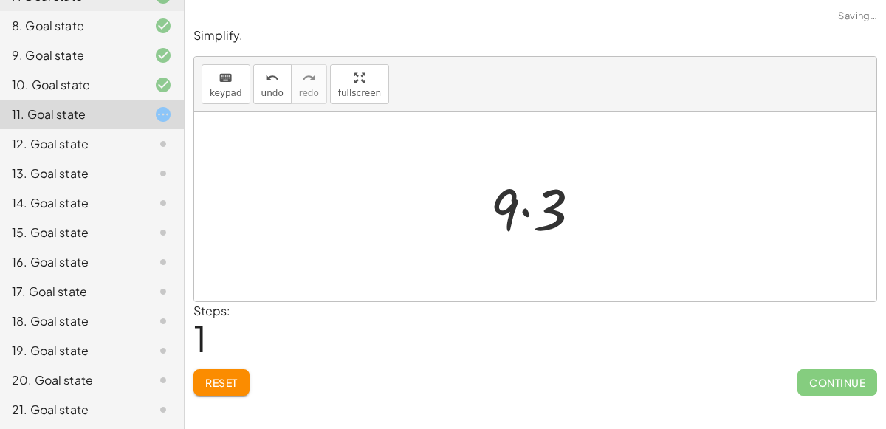
click at [523, 205] on div at bounding box center [541, 207] width 117 height 76
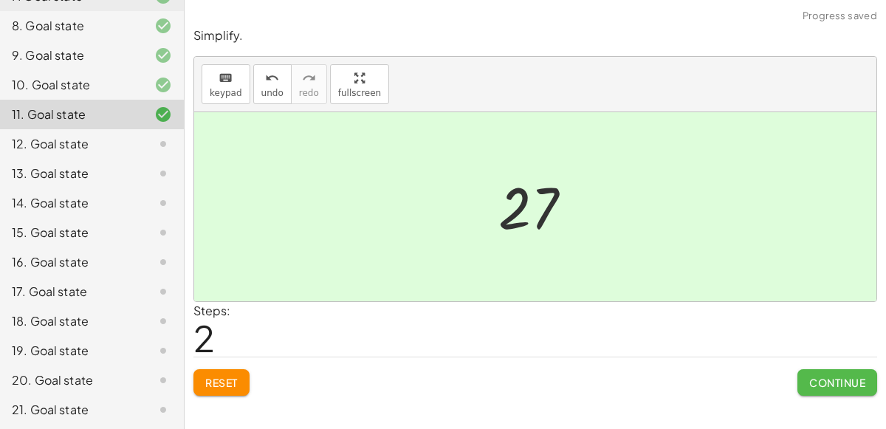
click at [855, 373] on button "Continue" at bounding box center [837, 382] width 80 height 27
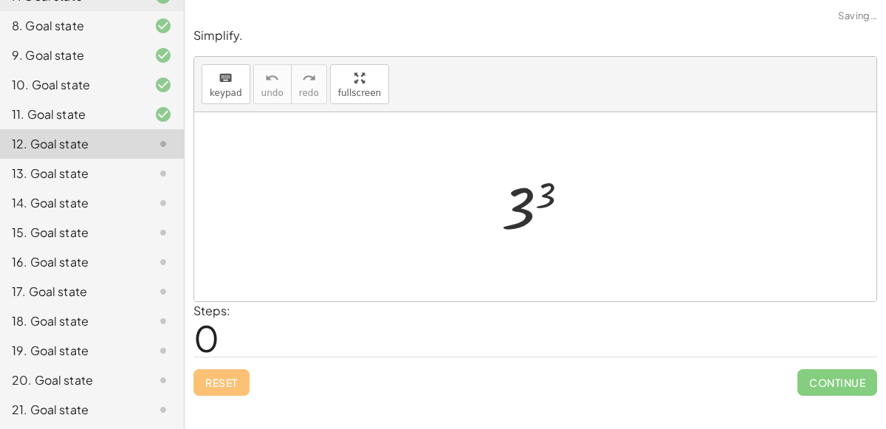
click at [542, 192] on div at bounding box center [541, 206] width 94 height 73
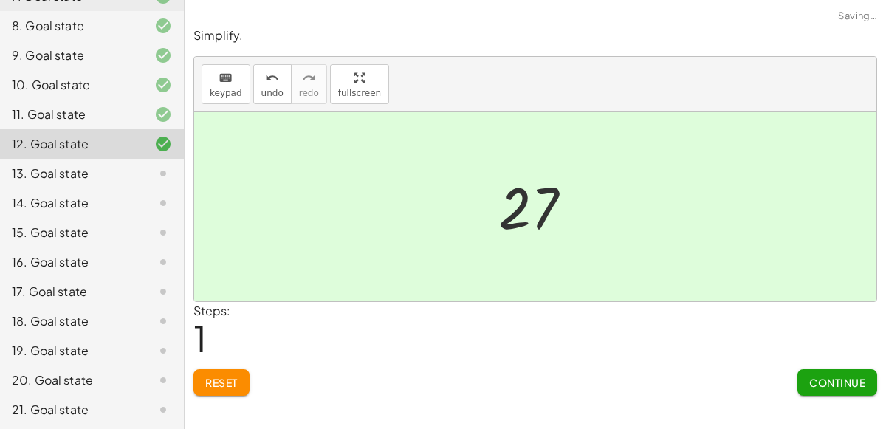
click at [833, 380] on span "Continue" at bounding box center [837, 382] width 56 height 13
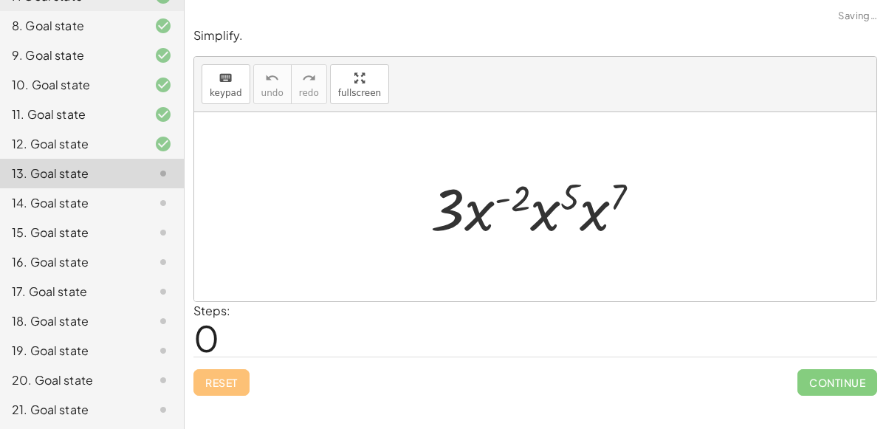
click at [498, 199] on div at bounding box center [541, 207] width 236 height 76
click at [569, 201] on div at bounding box center [541, 207] width 236 height 76
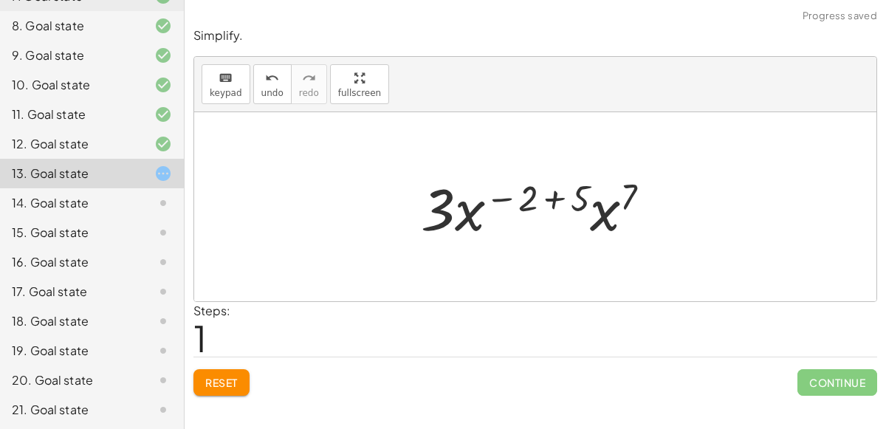
click at [559, 196] on div at bounding box center [541, 207] width 256 height 76
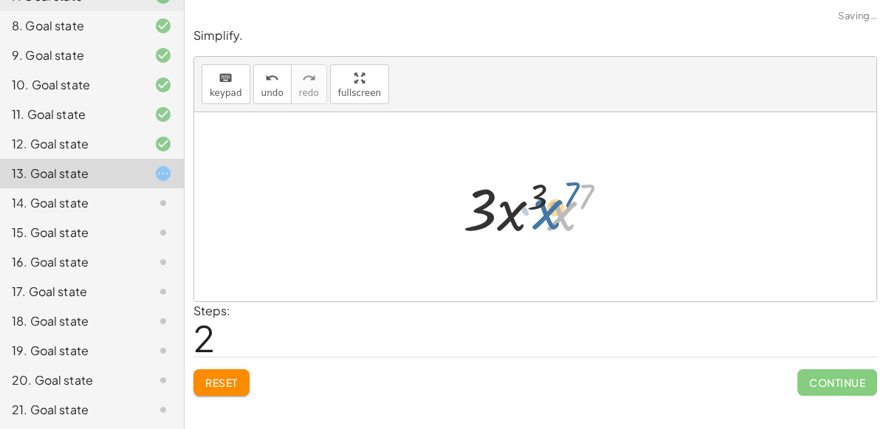
drag, startPoint x: 567, startPoint y: 207, endPoint x: 550, endPoint y: 205, distance: 17.0
click at [550, 205] on div at bounding box center [540, 207] width 171 height 76
drag, startPoint x: 587, startPoint y: 193, endPoint x: 527, endPoint y: 196, distance: 60.6
click at [527, 196] on div at bounding box center [540, 207] width 171 height 76
drag, startPoint x: 529, startPoint y: 194, endPoint x: 581, endPoint y: 187, distance: 52.2
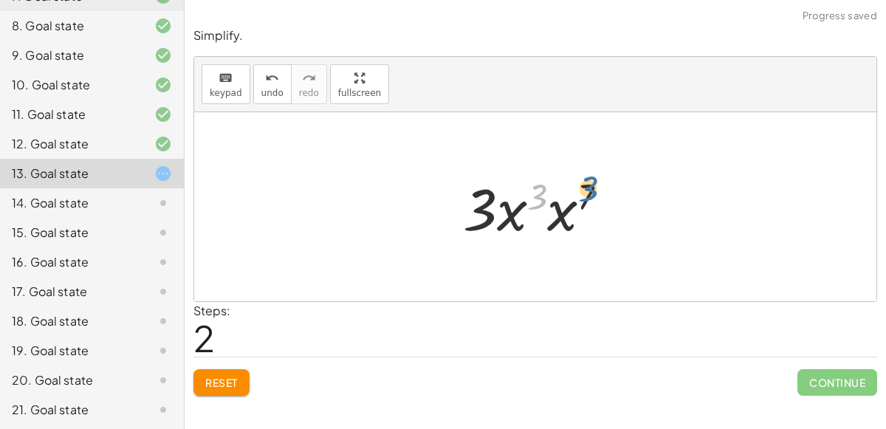
click at [581, 187] on div at bounding box center [540, 207] width 171 height 76
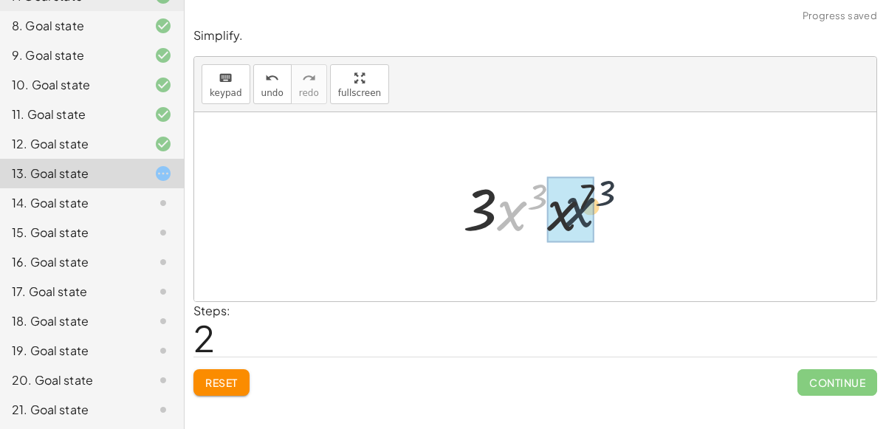
drag, startPoint x: 520, startPoint y: 203, endPoint x: 585, endPoint y: 196, distance: 65.4
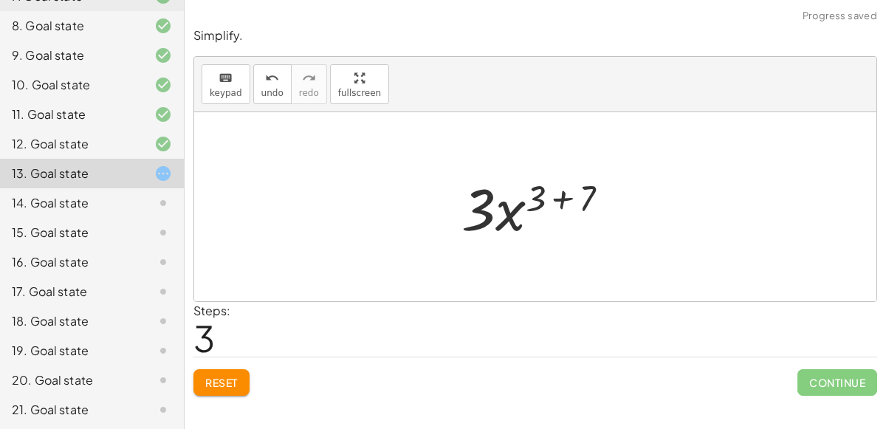
click at [568, 188] on div at bounding box center [541, 207] width 174 height 76
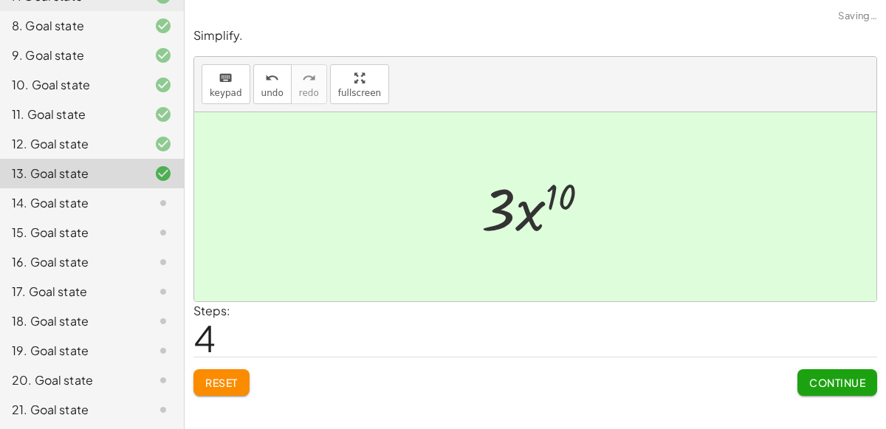
click at [807, 373] on button "Continue" at bounding box center [837, 382] width 80 height 27
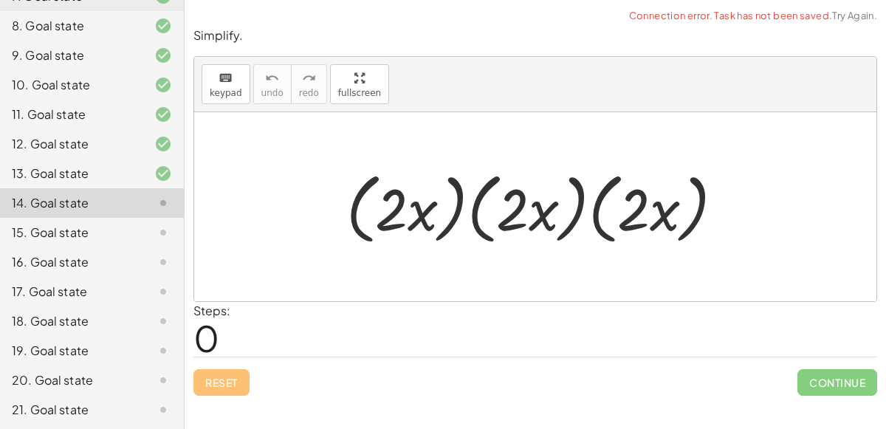
click at [455, 205] on div at bounding box center [541, 207] width 404 height 85
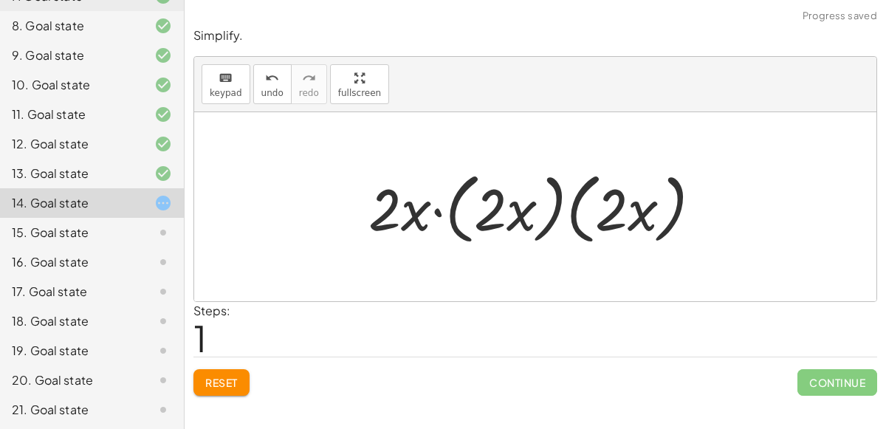
click at [554, 204] on div at bounding box center [540, 207] width 359 height 85
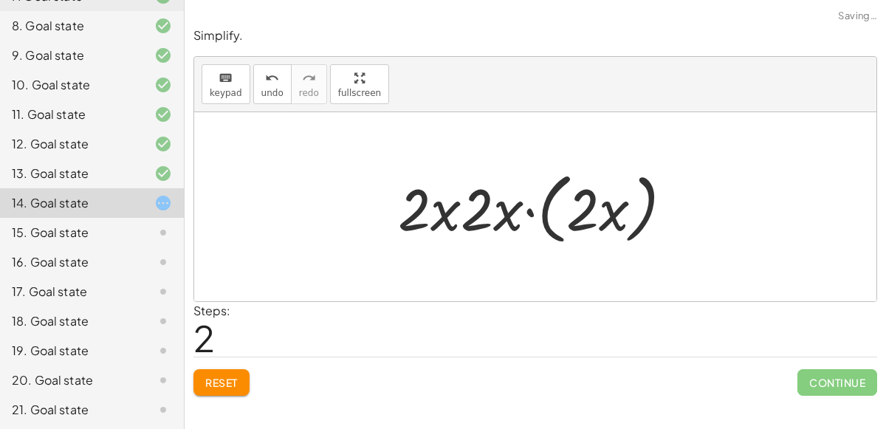
click at [533, 207] on div at bounding box center [540, 207] width 301 height 85
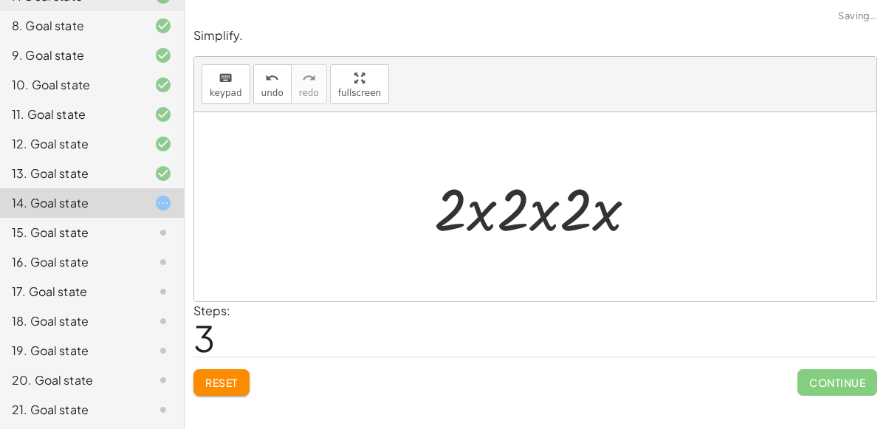
click at [587, 207] on div at bounding box center [541, 207] width 229 height 76
click at [518, 202] on div at bounding box center [541, 207] width 229 height 76
click at [537, 211] on div at bounding box center [541, 207] width 229 height 76
click at [494, 207] on div at bounding box center [541, 207] width 229 height 76
drag, startPoint x: 492, startPoint y: 208, endPoint x: 551, endPoint y: 199, distance: 59.7
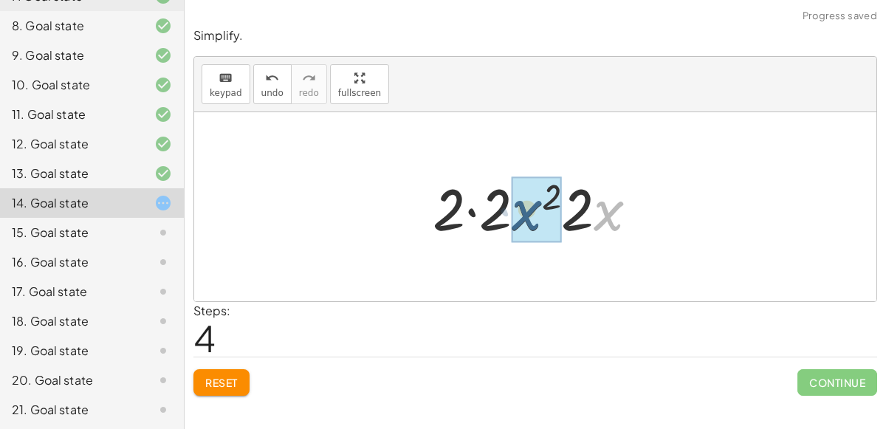
drag, startPoint x: 618, startPoint y: 213, endPoint x: 533, endPoint y: 210, distance: 85.6
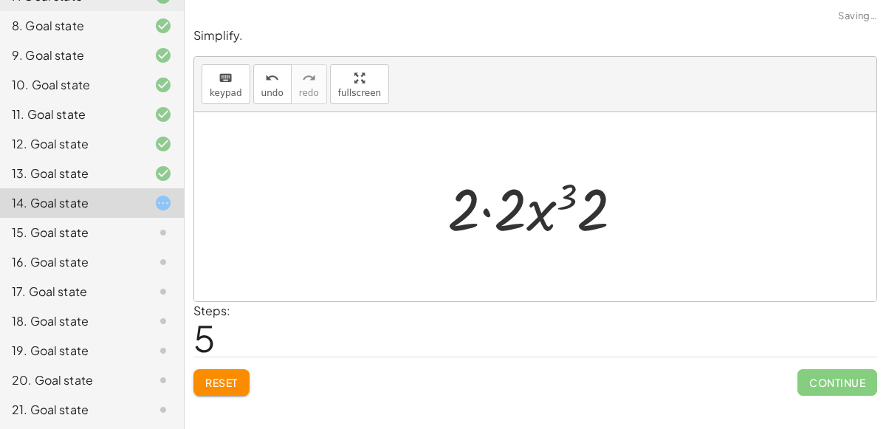
click at [573, 190] on div at bounding box center [541, 207] width 202 height 76
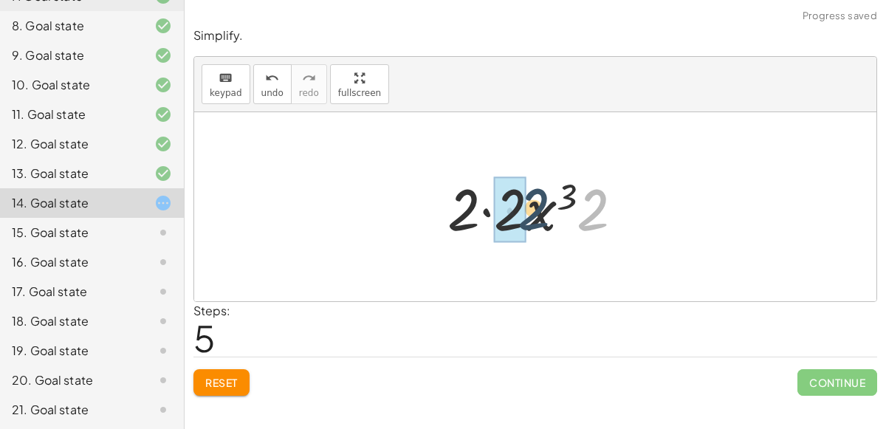
drag, startPoint x: 592, startPoint y: 210, endPoint x: 526, endPoint y: 207, distance: 65.8
click at [526, 207] on div at bounding box center [541, 207] width 202 height 76
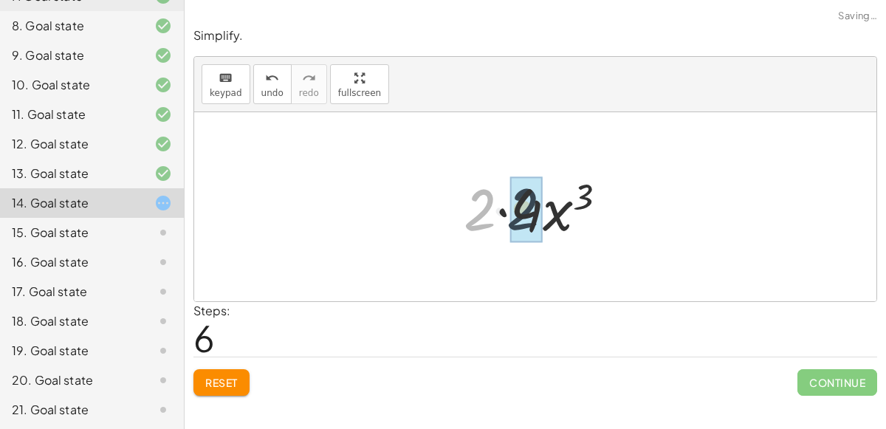
drag, startPoint x: 470, startPoint y: 201, endPoint x: 515, endPoint y: 199, distance: 45.0
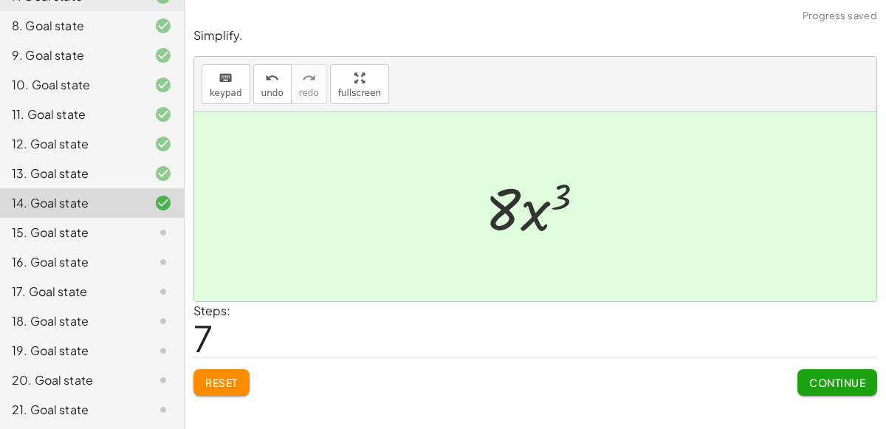
click at [842, 383] on span "Continue" at bounding box center [837, 382] width 56 height 13
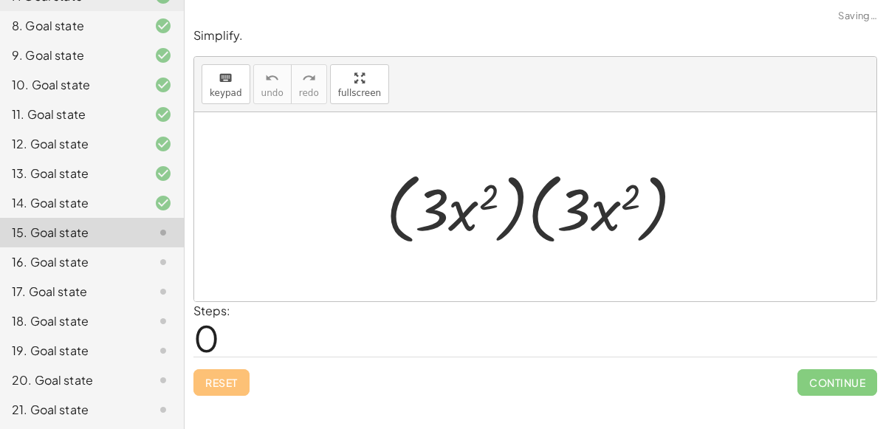
click at [520, 216] on div at bounding box center [541, 207] width 325 height 85
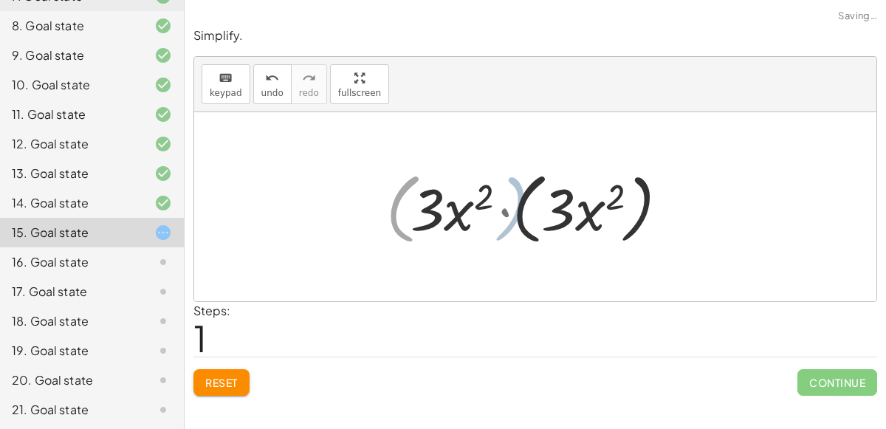
click at [540, 218] on div at bounding box center [541, 207] width 280 height 85
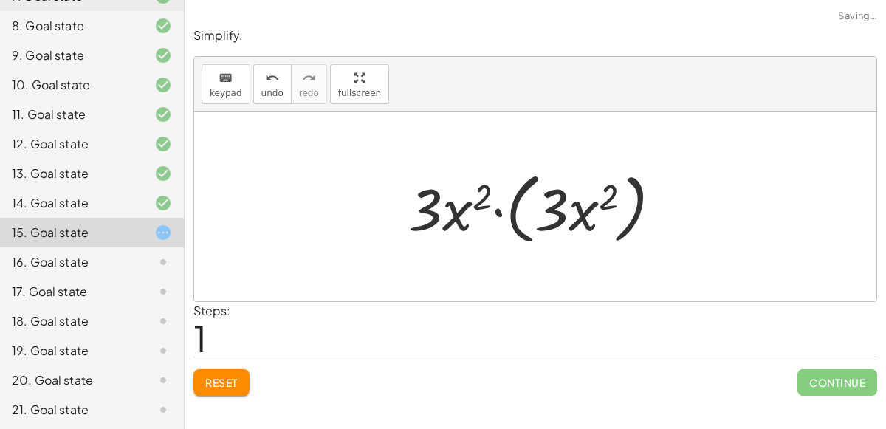
click at [517, 214] on div at bounding box center [541, 207] width 280 height 85
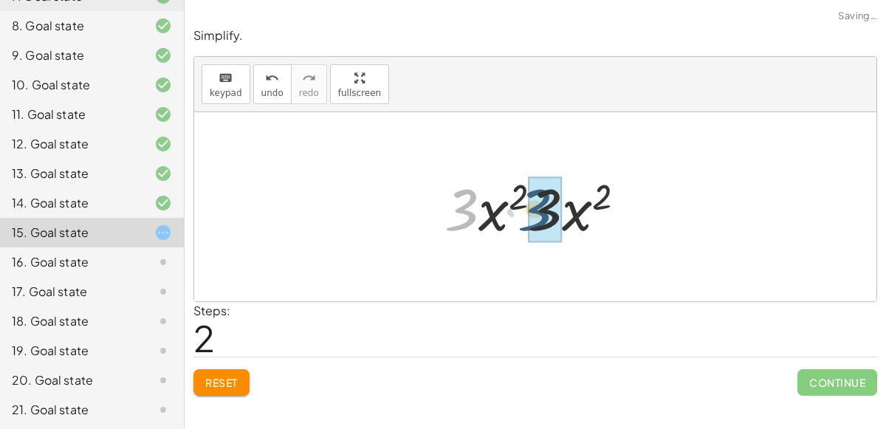
drag, startPoint x: 474, startPoint y: 202, endPoint x: 559, endPoint y: 202, distance: 84.9
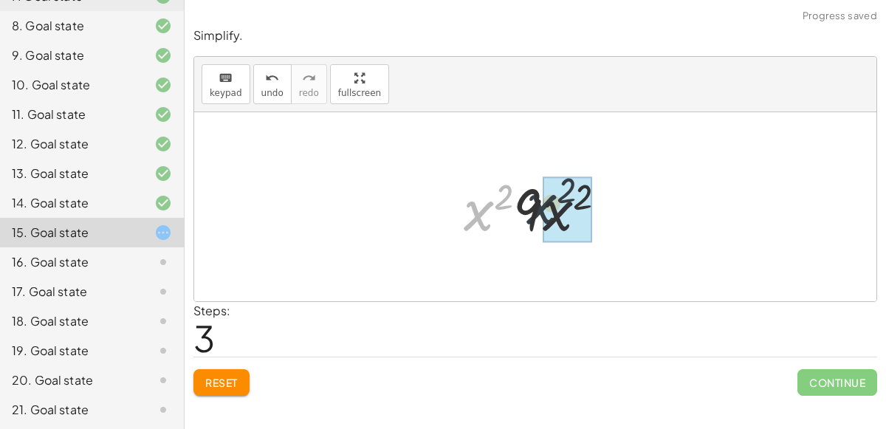
drag, startPoint x: 472, startPoint y: 216, endPoint x: 549, endPoint y: 207, distance: 77.2
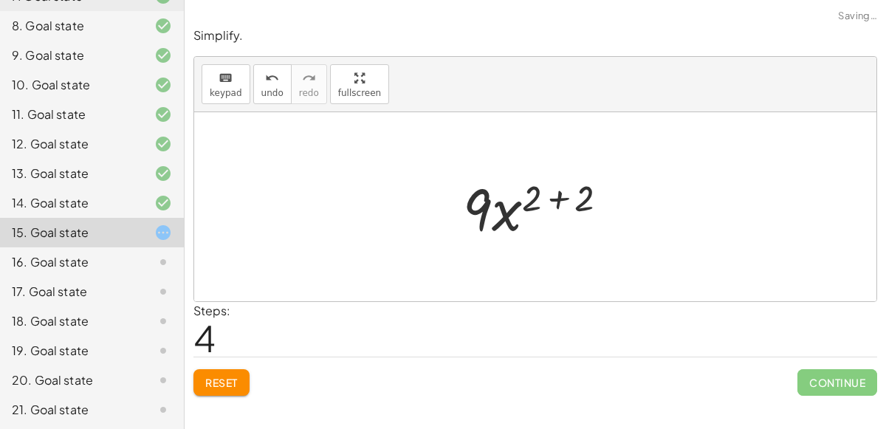
click at [561, 185] on div at bounding box center [541, 207] width 172 height 76
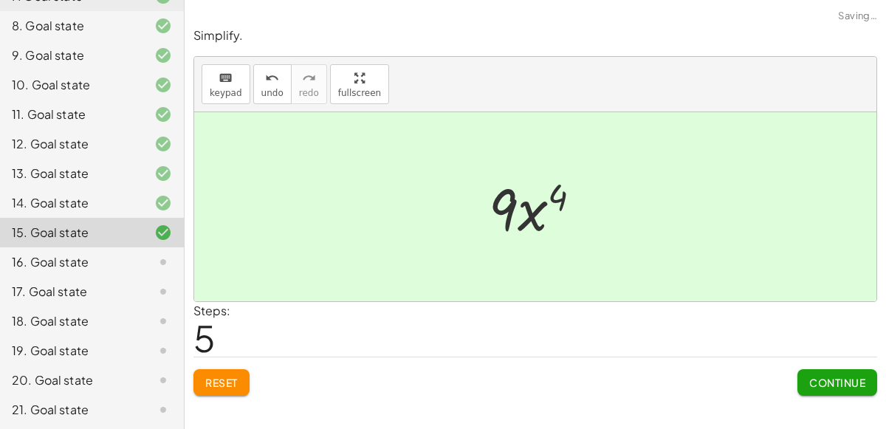
click at [849, 382] on span "Continue" at bounding box center [837, 382] width 56 height 13
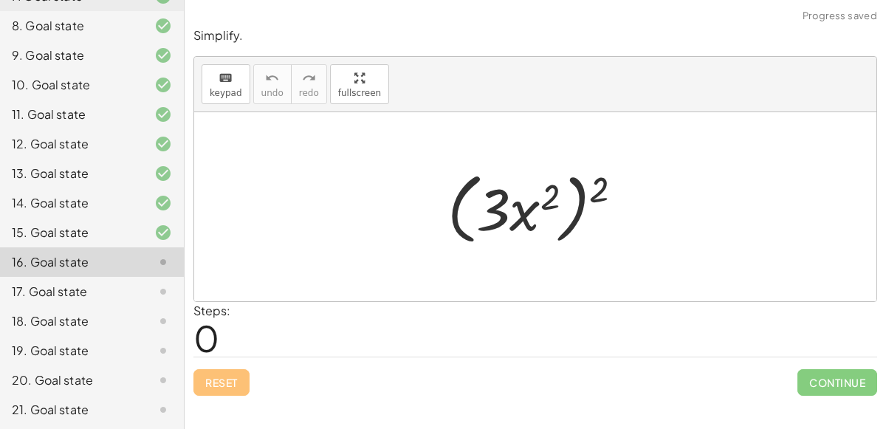
click at [577, 223] on div at bounding box center [541, 207] width 202 height 85
click at [579, 218] on div at bounding box center [541, 207] width 202 height 85
click at [575, 213] on div at bounding box center [541, 207] width 202 height 85
click at [576, 213] on div at bounding box center [541, 207] width 202 height 85
drag, startPoint x: 605, startPoint y: 186, endPoint x: 554, endPoint y: 194, distance: 52.3
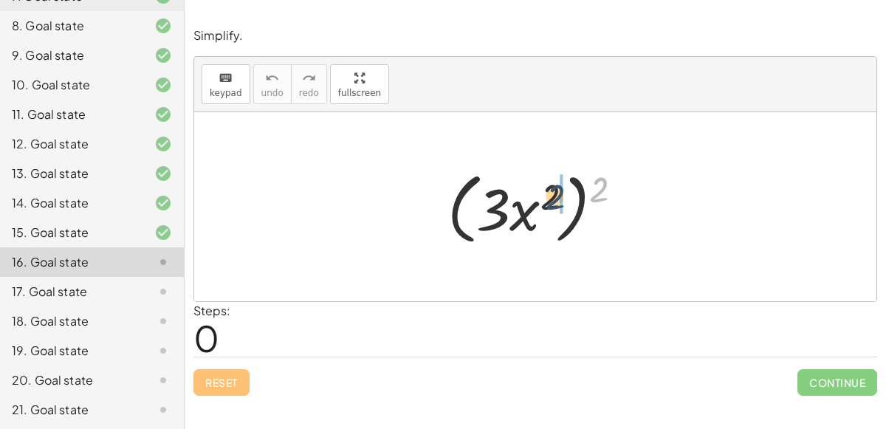
click at [554, 194] on div at bounding box center [541, 207] width 202 height 85
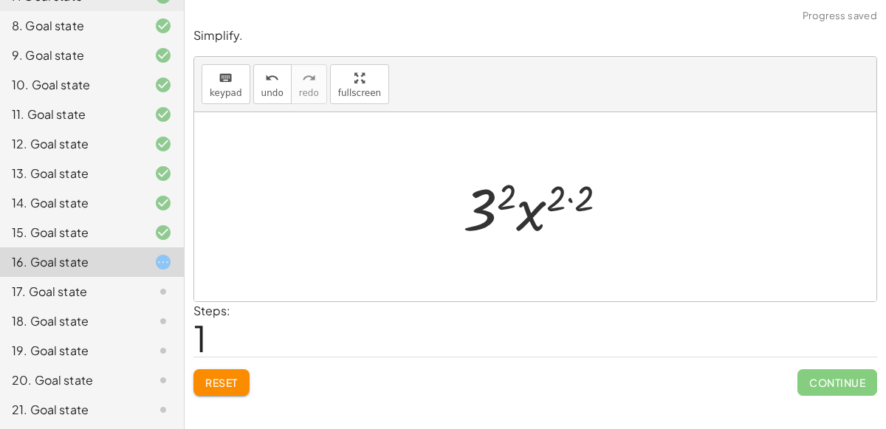
click at [574, 193] on div at bounding box center [540, 207] width 171 height 76
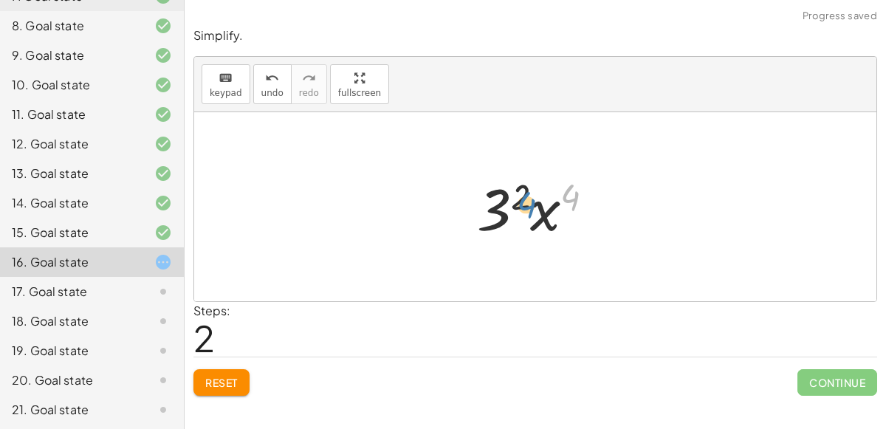
drag, startPoint x: 574, startPoint y: 190, endPoint x: 523, endPoint y: 194, distance: 51.8
click at [523, 194] on div at bounding box center [541, 207] width 144 height 76
click at [534, 213] on div at bounding box center [541, 207] width 144 height 76
drag, startPoint x: 489, startPoint y: 203, endPoint x: 554, endPoint y: 190, distance: 66.9
click at [554, 190] on div at bounding box center [541, 207] width 144 height 76
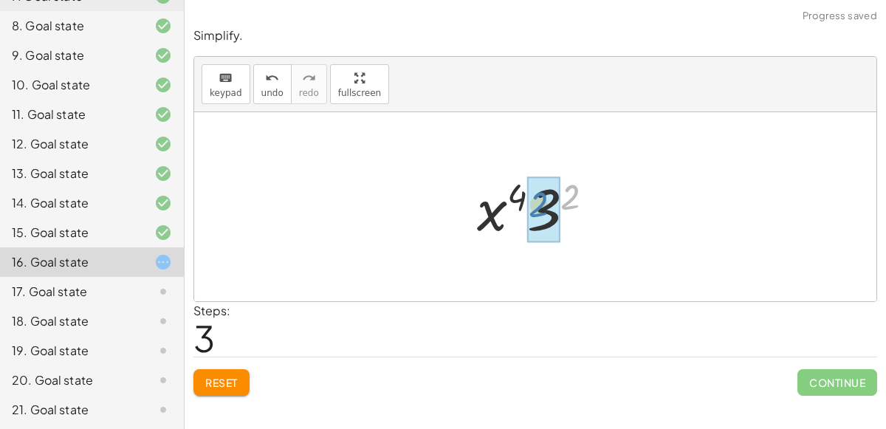
drag, startPoint x: 562, startPoint y: 189, endPoint x: 532, endPoint y: 197, distance: 31.3
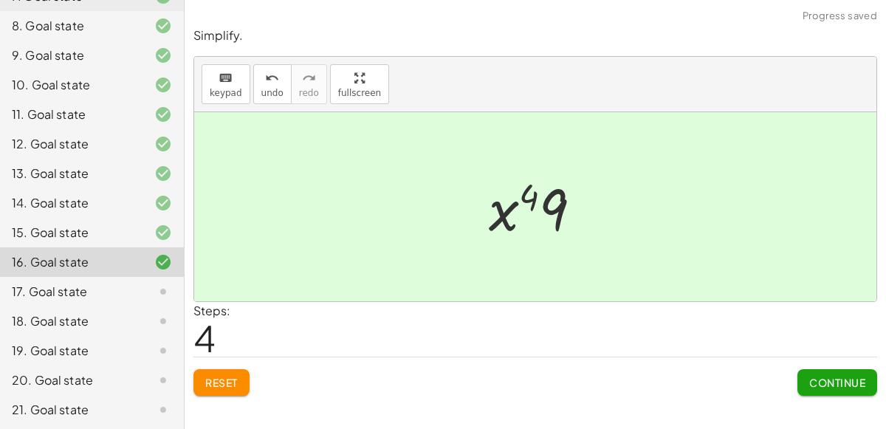
click at [820, 376] on span "Continue" at bounding box center [837, 382] width 56 height 13
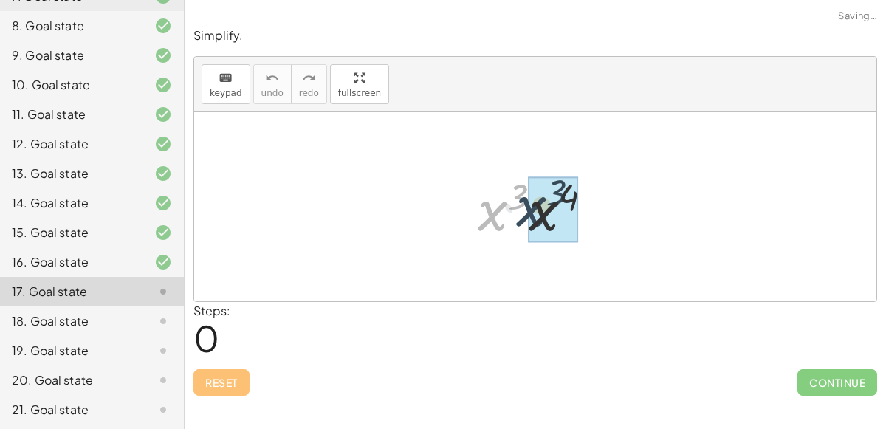
drag, startPoint x: 500, startPoint y: 210, endPoint x: 538, endPoint y: 205, distance: 38.7
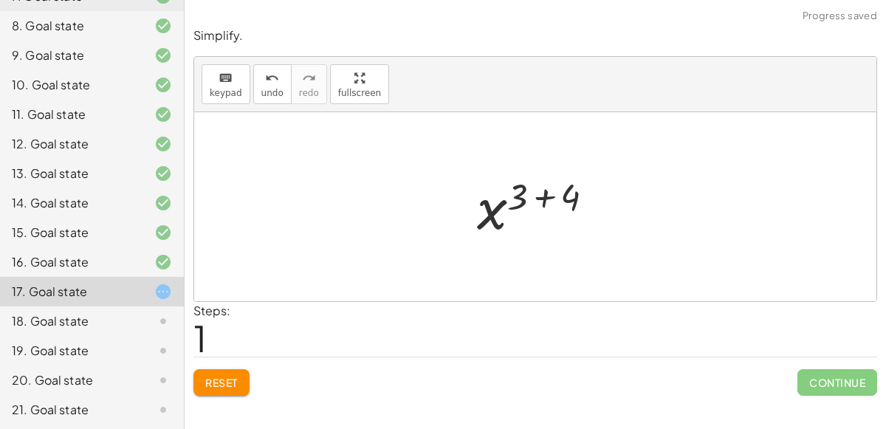
click at [557, 194] on div at bounding box center [541, 206] width 144 height 73
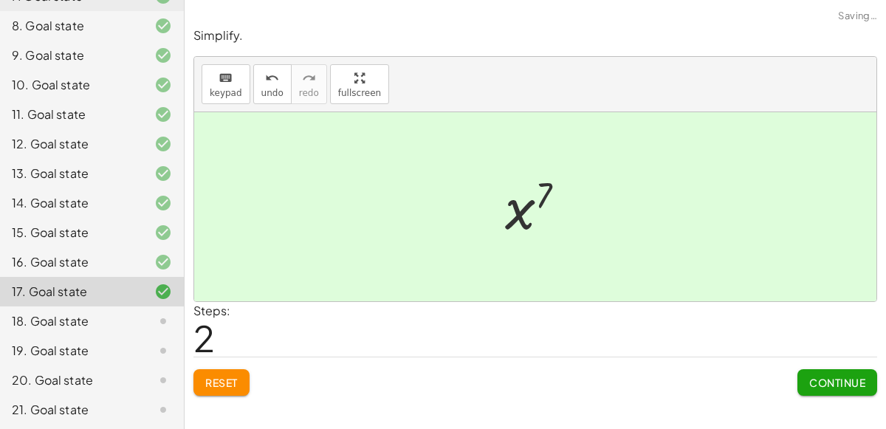
click at [832, 376] on span "Continue" at bounding box center [837, 382] width 56 height 13
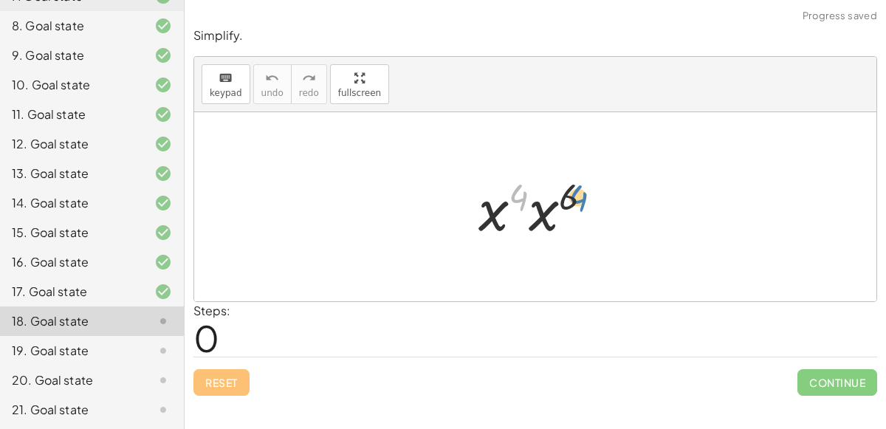
drag, startPoint x: 517, startPoint y: 192, endPoint x: 577, endPoint y: 192, distance: 59.8
click at [577, 192] on div at bounding box center [541, 207] width 140 height 76
click at [546, 209] on div at bounding box center [541, 207] width 140 height 76
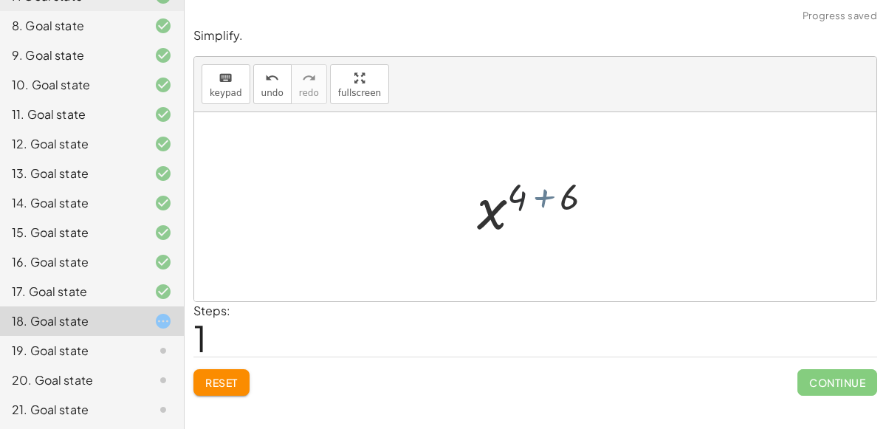
drag, startPoint x: 546, startPoint y: 209, endPoint x: 539, endPoint y: 207, distance: 7.7
click at [539, 207] on div at bounding box center [540, 206] width 143 height 73
click at [537, 197] on div at bounding box center [540, 206] width 143 height 73
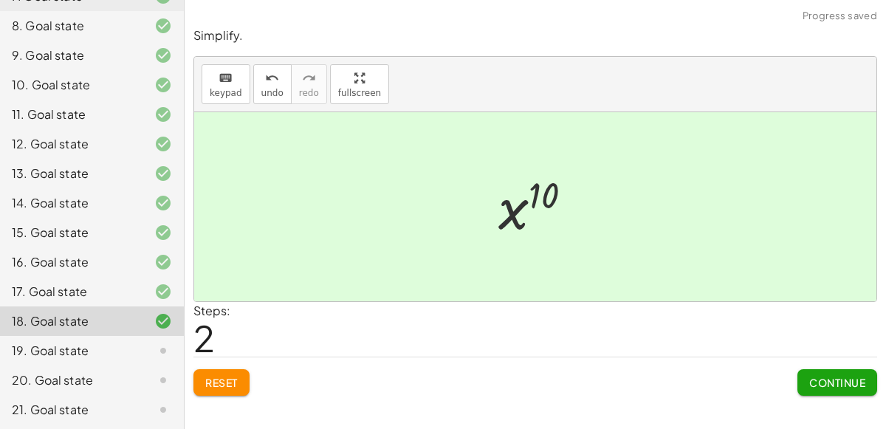
click at [861, 366] on div "Continue" at bounding box center [837, 376] width 80 height 38
click at [848, 371] on button "Continue" at bounding box center [837, 382] width 80 height 27
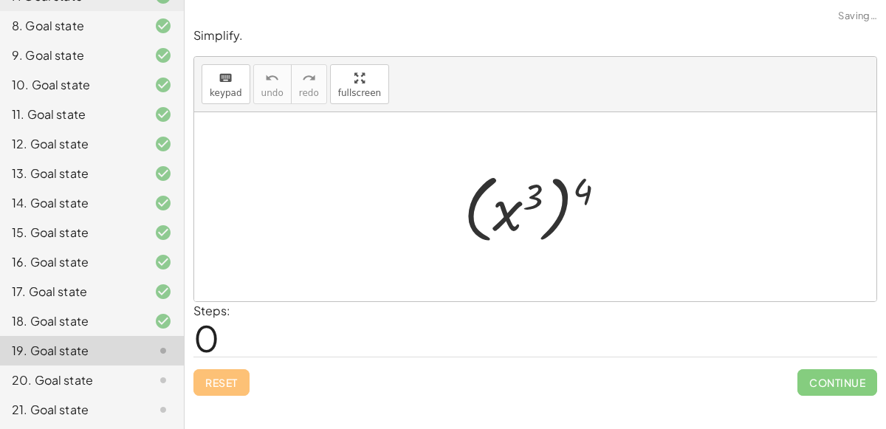
click at [565, 217] on div at bounding box center [540, 207] width 169 height 82
click at [553, 213] on div at bounding box center [540, 207] width 169 height 82
click at [554, 216] on div at bounding box center [540, 207] width 169 height 82
drag, startPoint x: 504, startPoint y: 222, endPoint x: 559, endPoint y: 218, distance: 54.7
click at [559, 218] on div at bounding box center [540, 207] width 169 height 82
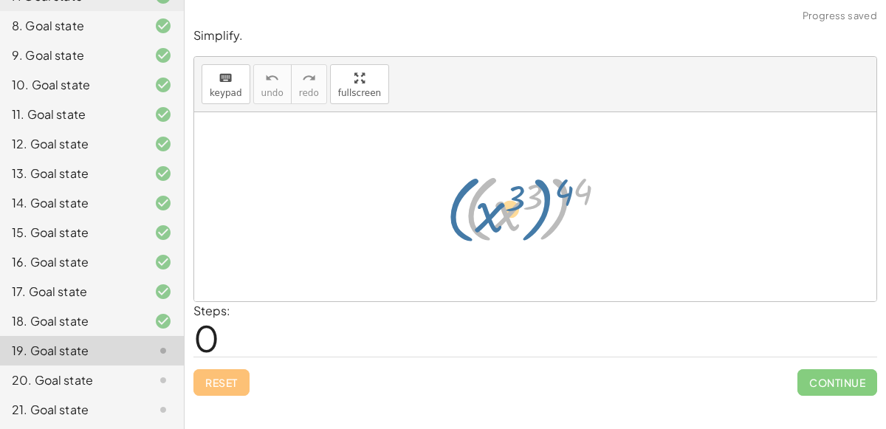
click at [559, 186] on div at bounding box center [540, 207] width 169 height 82
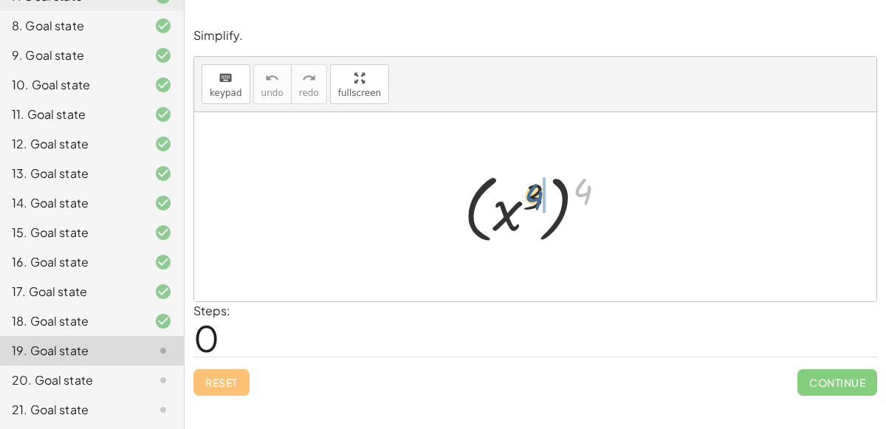
drag, startPoint x: 593, startPoint y: 184, endPoint x: 543, endPoint y: 190, distance: 49.8
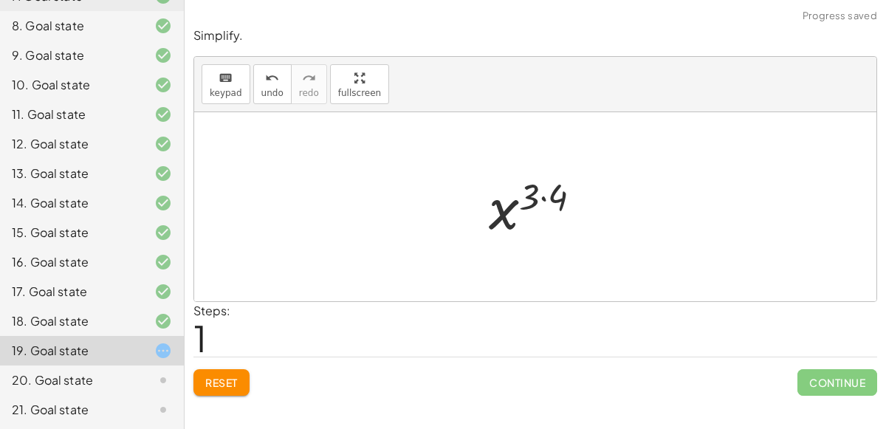
click at [547, 195] on div at bounding box center [540, 206] width 119 height 73
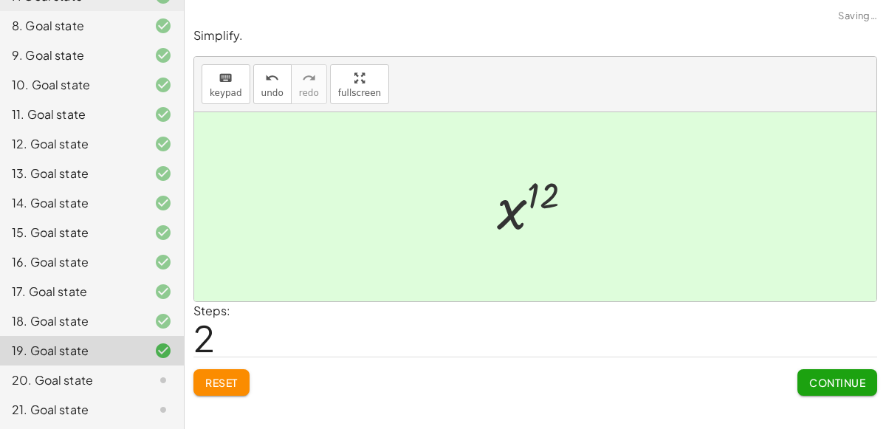
click at [833, 388] on button "Continue" at bounding box center [837, 382] width 80 height 27
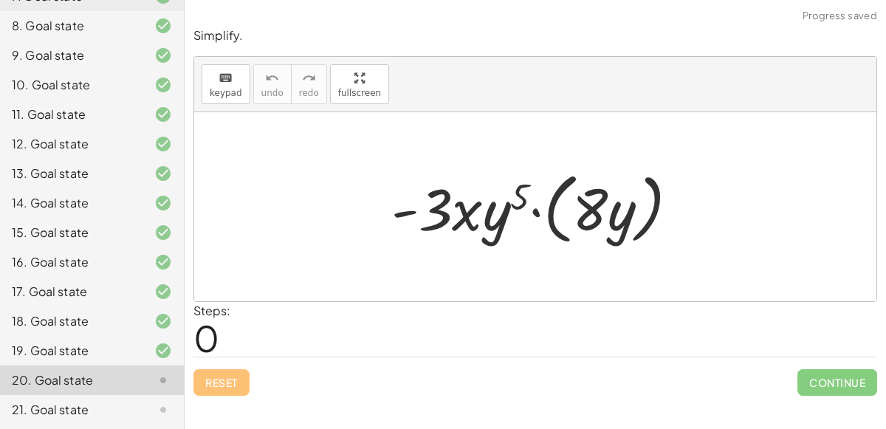
click at [469, 213] on div at bounding box center [541, 207] width 314 height 85
click at [526, 210] on div at bounding box center [541, 207] width 314 height 85
click at [536, 209] on div at bounding box center [541, 207] width 314 height 85
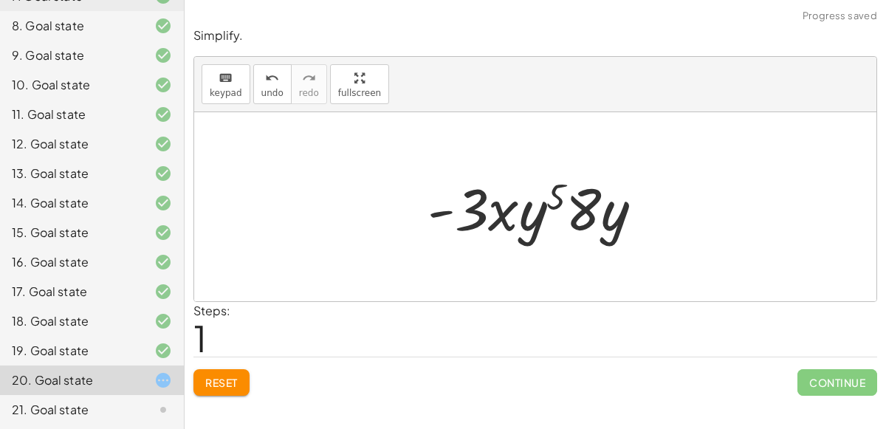
click at [584, 204] on div at bounding box center [541, 207] width 242 height 76
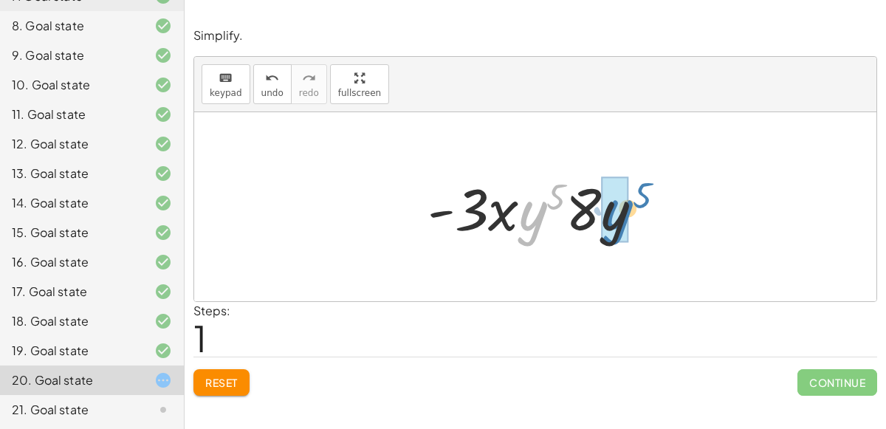
drag, startPoint x: 534, startPoint y: 204, endPoint x: 619, endPoint y: 203, distance: 84.9
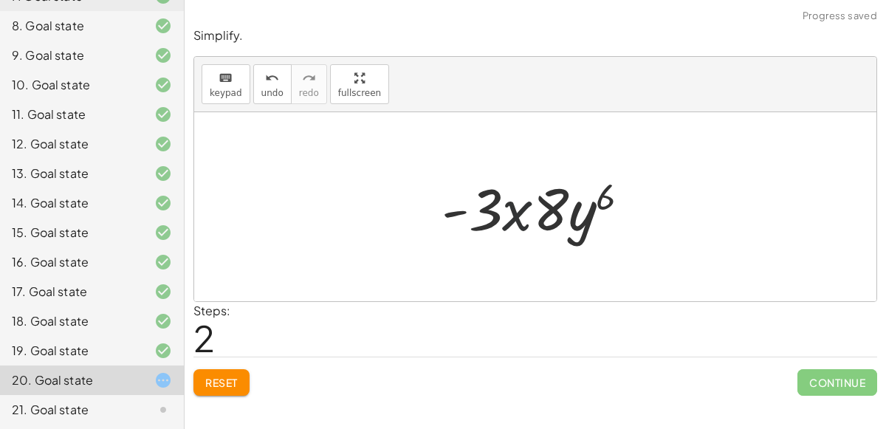
click at [514, 208] on div at bounding box center [541, 207] width 215 height 76
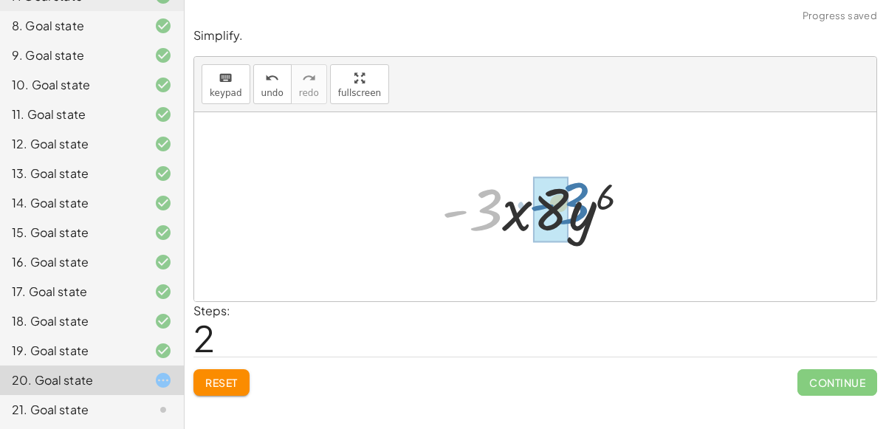
drag, startPoint x: 492, startPoint y: 208, endPoint x: 581, endPoint y: 201, distance: 88.9
click at [581, 201] on div at bounding box center [541, 207] width 215 height 76
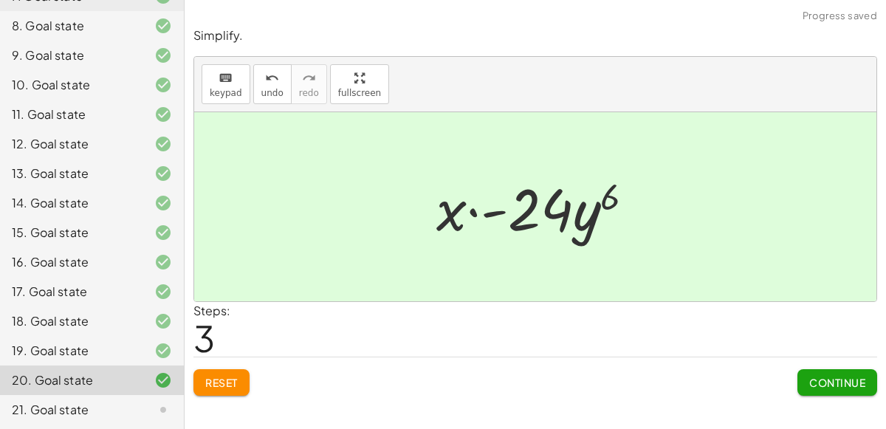
click at [500, 206] on div at bounding box center [541, 207] width 224 height 76
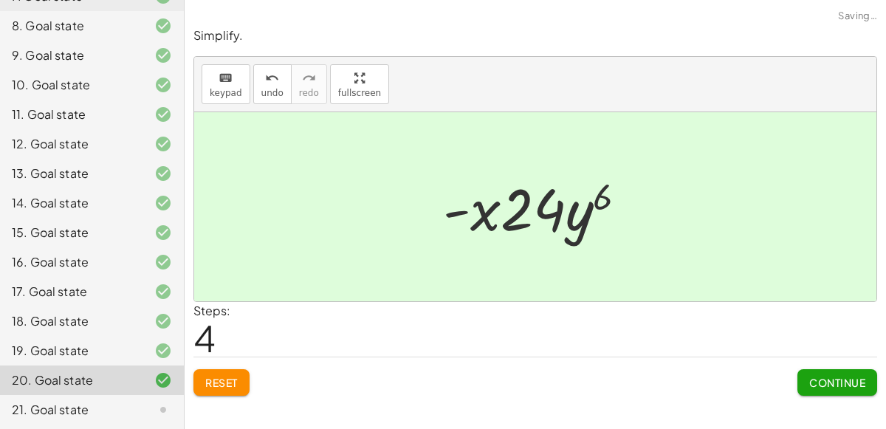
click at [833, 370] on button "Continue" at bounding box center [837, 382] width 80 height 27
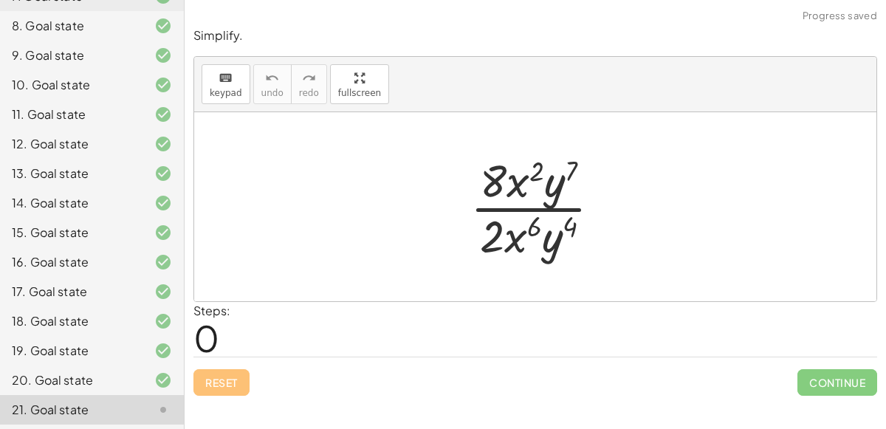
click at [156, 388] on div "20. Goal state" at bounding box center [92, 380] width 184 height 30
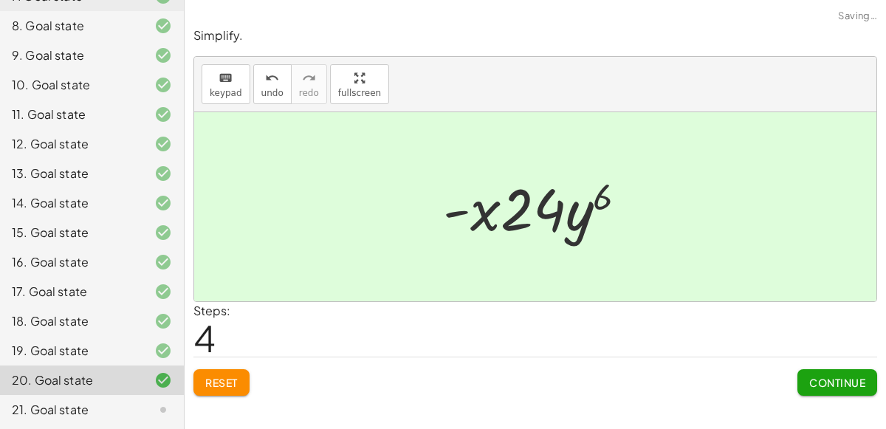
click at [154, 407] on div at bounding box center [151, 410] width 41 height 18
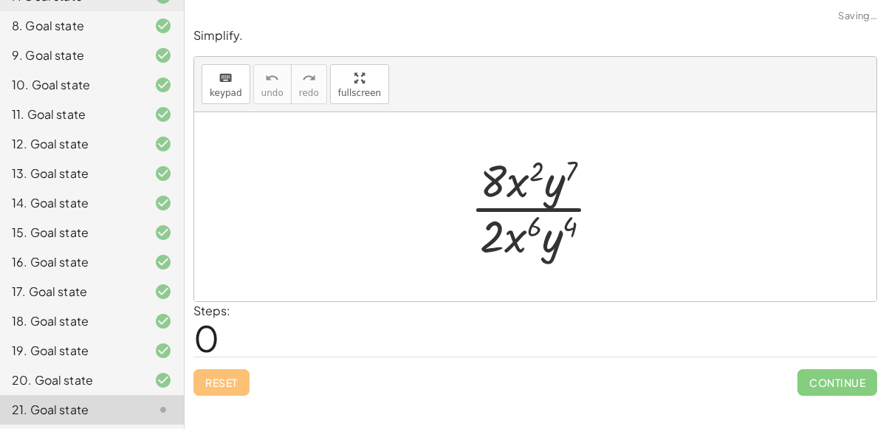
click at [516, 210] on div at bounding box center [541, 207] width 157 height 114
drag, startPoint x: 521, startPoint y: 186, endPoint x: 524, endPoint y: 235, distance: 48.8
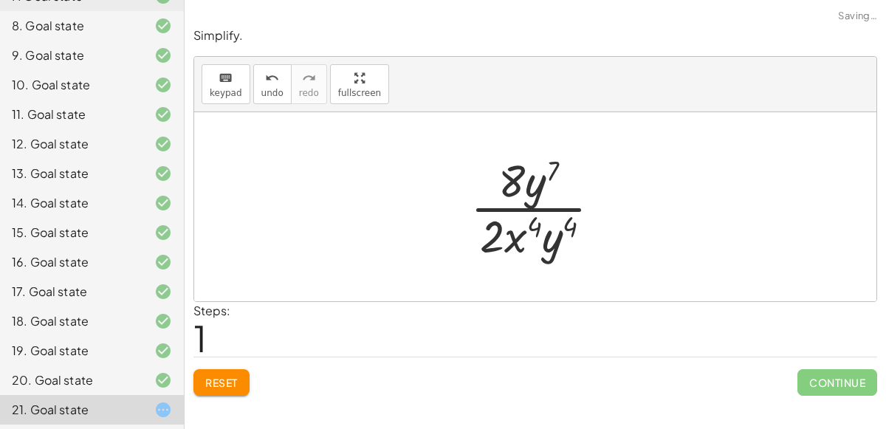
click at [520, 214] on div at bounding box center [541, 207] width 157 height 114
drag, startPoint x: 528, startPoint y: 220, endPoint x: 566, endPoint y: 219, distance: 38.4
click at [566, 219] on div at bounding box center [541, 207] width 157 height 114
click at [559, 232] on div at bounding box center [541, 207] width 157 height 114
drag, startPoint x: 551, startPoint y: 182, endPoint x: 565, endPoint y: 251, distance: 70.9
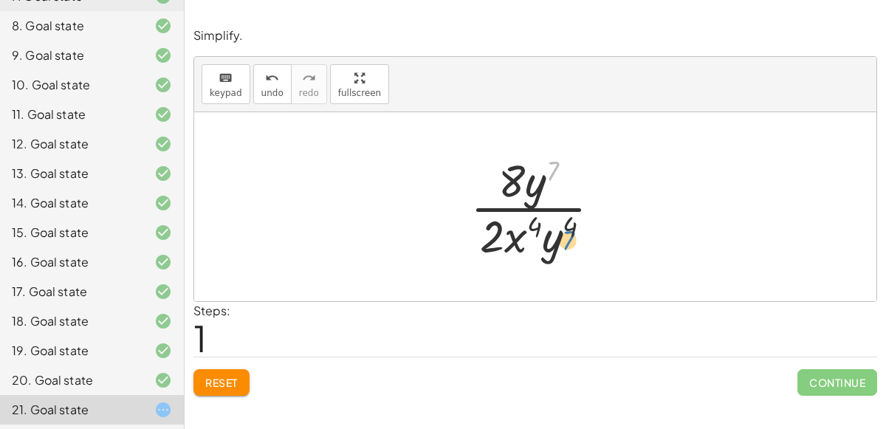
click at [565, 251] on div at bounding box center [541, 207] width 157 height 114
drag, startPoint x: 555, startPoint y: 262, endPoint x: 538, endPoint y: 196, distance: 67.8
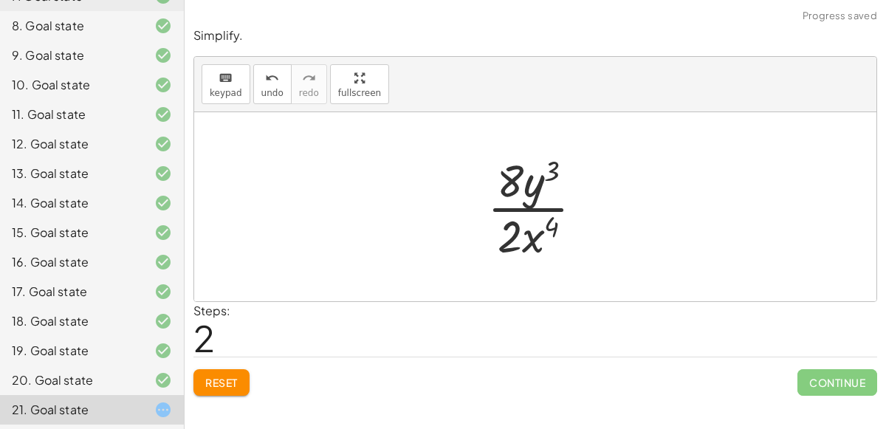
click at [518, 210] on div at bounding box center [541, 207] width 123 height 114
drag, startPoint x: 554, startPoint y: 168, endPoint x: 560, endPoint y: 238, distance: 70.4
click at [560, 238] on div at bounding box center [541, 207] width 123 height 114
drag, startPoint x: 515, startPoint y: 238, endPoint x: 517, endPoint y: 196, distance: 42.1
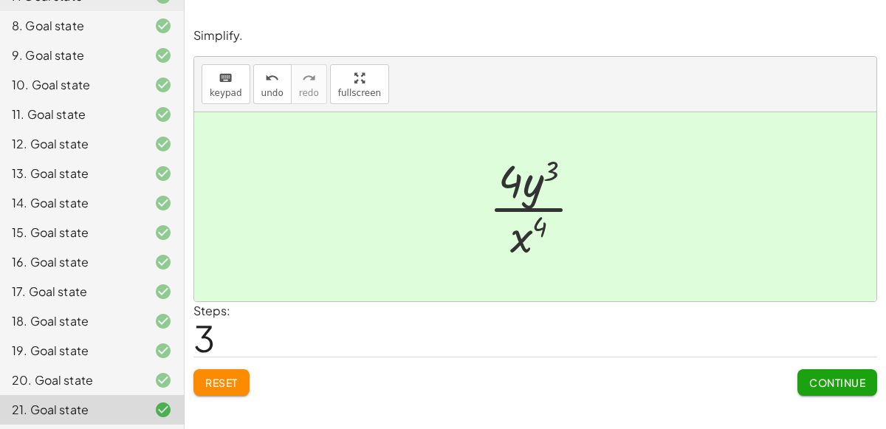
click at [834, 382] on span "Continue" at bounding box center [837, 382] width 56 height 13
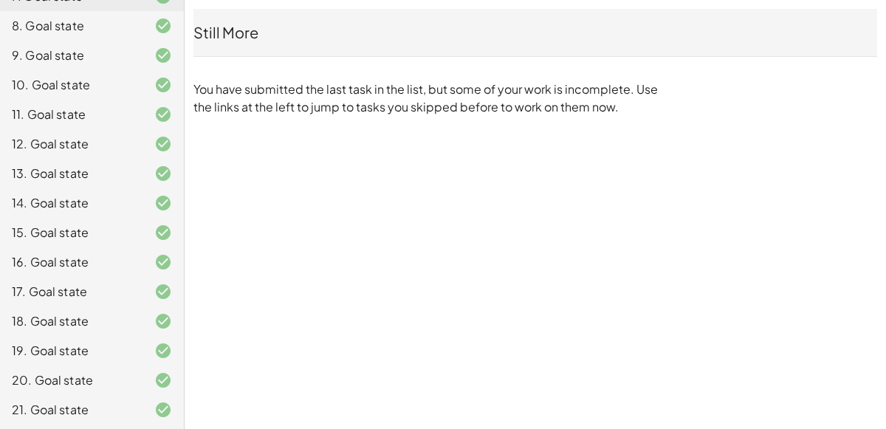
scroll to position [0, 0]
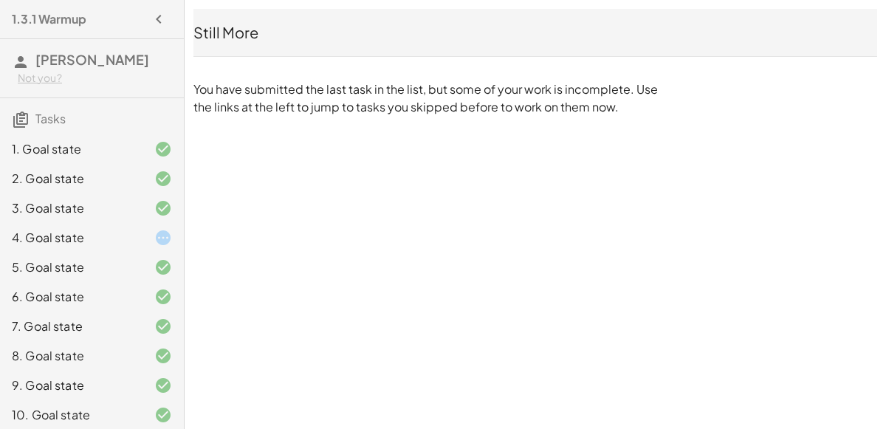
click at [115, 232] on div "4. Goal state" at bounding box center [71, 238] width 119 height 18
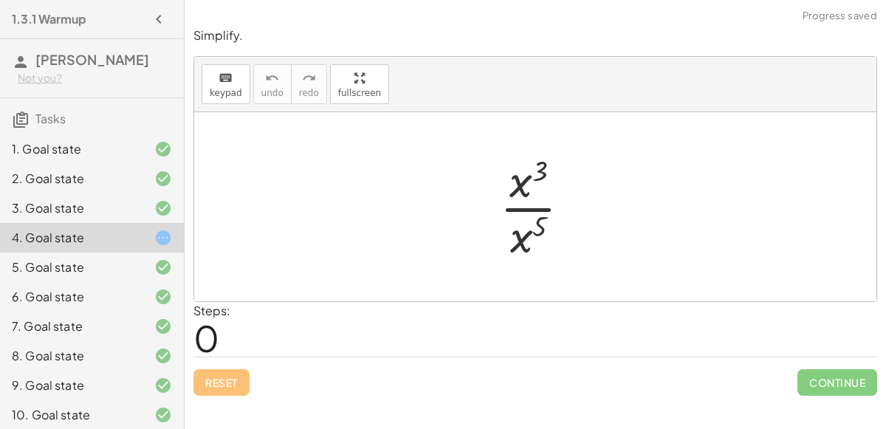
click at [537, 204] on div at bounding box center [540, 207] width 97 height 114
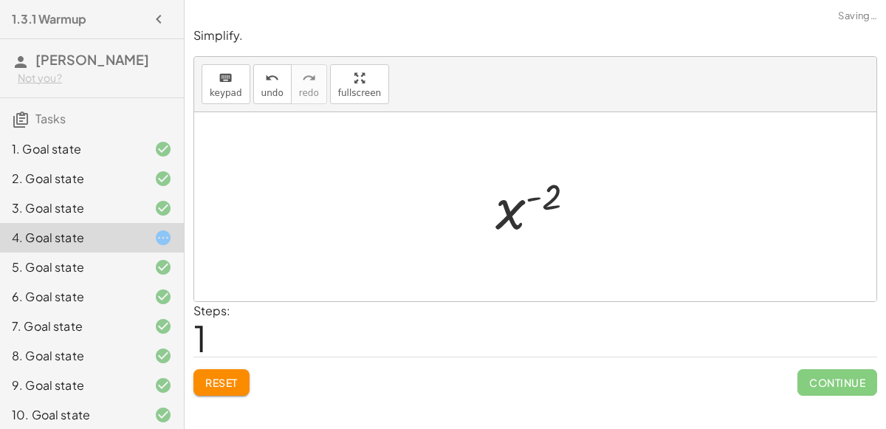
click at [535, 196] on div at bounding box center [541, 206] width 107 height 73
drag, startPoint x: 542, startPoint y: 196, endPoint x: 517, endPoint y: 216, distance: 32.5
click at [517, 216] on div at bounding box center [541, 206] width 107 height 73
click at [525, 235] on div at bounding box center [541, 206] width 107 height 73
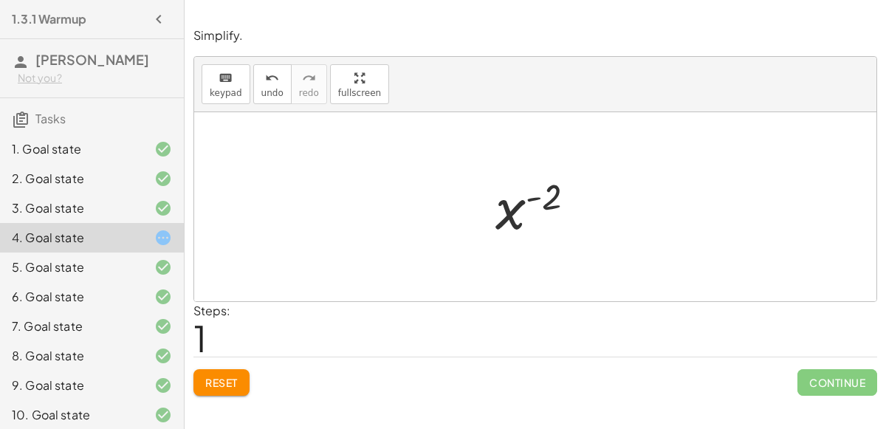
click at [521, 221] on div at bounding box center [541, 206] width 107 height 73
click at [534, 206] on div at bounding box center [540, 207] width 97 height 114
click at [538, 201] on div at bounding box center [541, 206] width 107 height 73
click at [532, 190] on div at bounding box center [541, 206] width 107 height 73
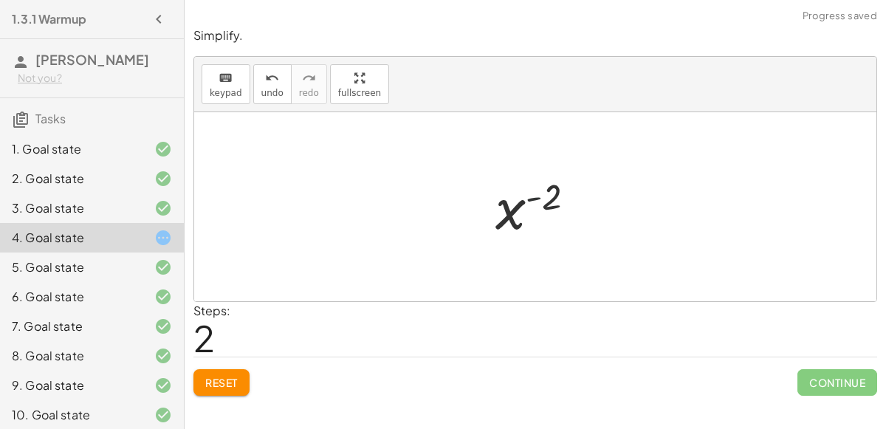
click at [532, 190] on div at bounding box center [541, 206] width 107 height 73
drag, startPoint x: 532, startPoint y: 190, endPoint x: 387, endPoint y: 215, distance: 146.8
click at [387, 215] on div "· x 3 · x 5 x ( + 3 − 5 ) - ( 2 ) x ( ) - 2" at bounding box center [535, 206] width 682 height 189
drag, startPoint x: 562, startPoint y: 196, endPoint x: 521, endPoint y: 232, distance: 54.4
click at [521, 232] on div at bounding box center [541, 206] width 107 height 73
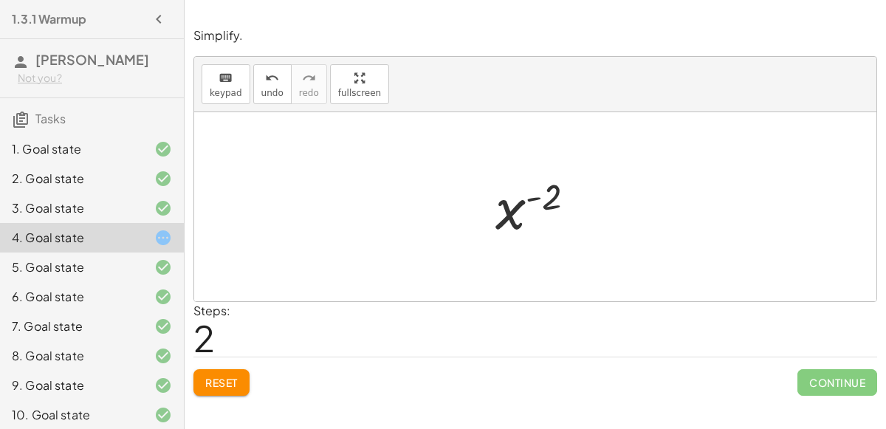
click at [531, 199] on div at bounding box center [541, 206] width 107 height 73
drag, startPoint x: 531, startPoint y: 199, endPoint x: 499, endPoint y: 213, distance: 34.4
click at [499, 213] on div at bounding box center [541, 206] width 107 height 73
drag, startPoint x: 553, startPoint y: 190, endPoint x: 535, endPoint y: 193, distance: 17.9
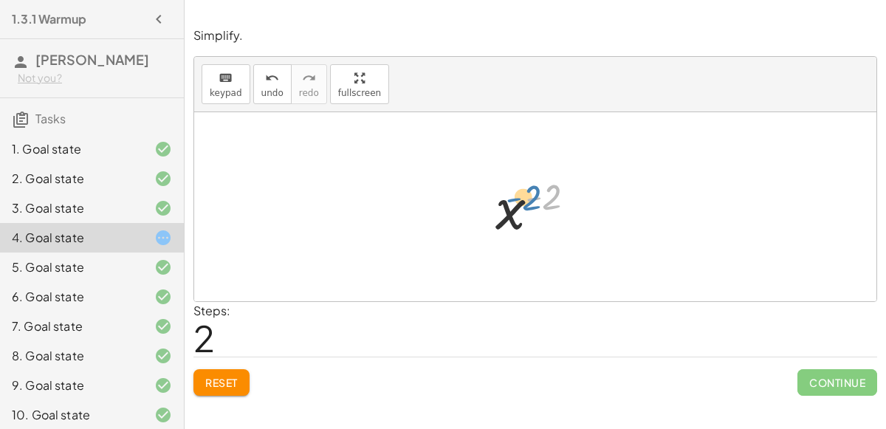
click at [535, 193] on div at bounding box center [541, 206] width 107 height 73
click at [536, 194] on div at bounding box center [541, 206] width 107 height 73
click at [562, 192] on div at bounding box center [541, 206] width 107 height 73
drag, startPoint x: 562, startPoint y: 192, endPoint x: 545, endPoint y: 211, distance: 25.1
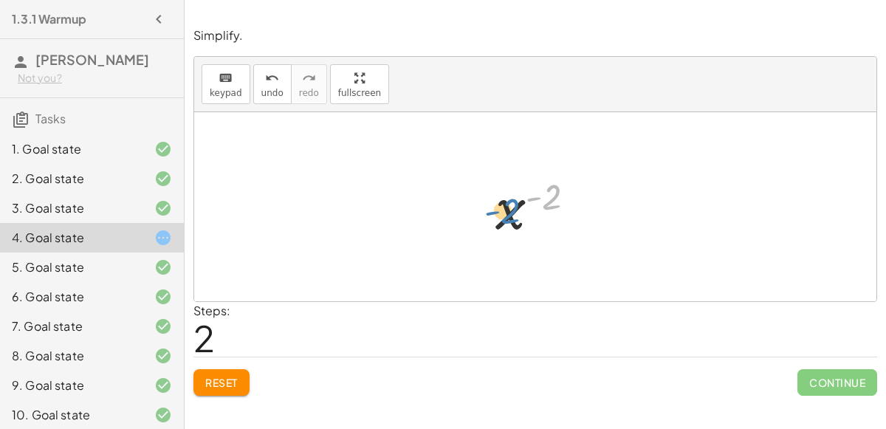
click at [545, 211] on div at bounding box center [541, 206] width 107 height 73
drag, startPoint x: 537, startPoint y: 195, endPoint x: 562, endPoint y: 199, distance: 25.4
click at [562, 199] on div at bounding box center [541, 206] width 107 height 73
click at [549, 200] on div at bounding box center [541, 206] width 107 height 73
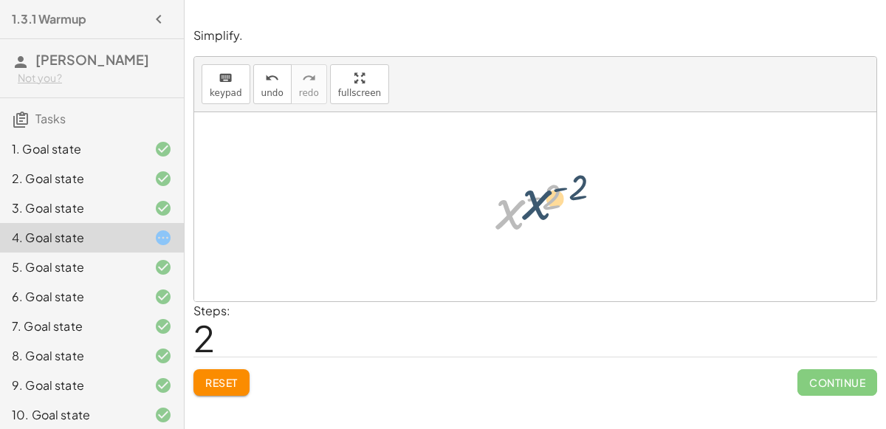
drag, startPoint x: 498, startPoint y: 210, endPoint x: 531, endPoint y: 198, distance: 34.8
click at [531, 198] on div at bounding box center [541, 206] width 107 height 73
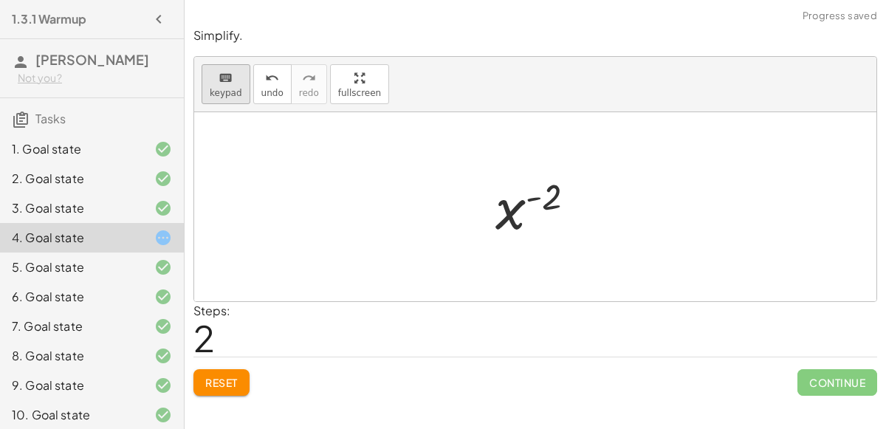
click at [241, 86] on button "keyboard keypad" at bounding box center [225, 84] width 49 height 40
drag, startPoint x: 540, startPoint y: 207, endPoint x: 508, endPoint y: 268, distance: 68.3
click at [508, 268] on div "· x 3 · x 5 x ( + 3 − 5 ) - ( 2 ) x ( ) - 2" at bounding box center [535, 206] width 682 height 189
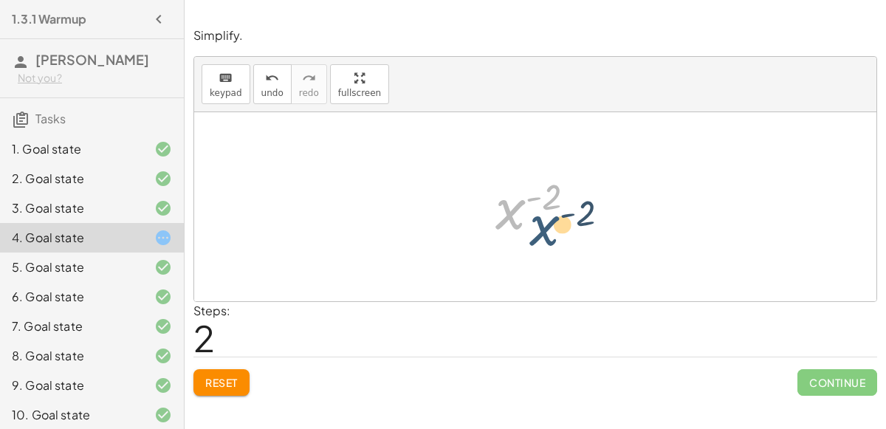
drag, startPoint x: 508, startPoint y: 232, endPoint x: 542, endPoint y: 249, distance: 38.0
click at [542, 249] on div "· x 3 · x 5 x ( + 3 − 5 ) x ( - 2 ) x ( ) - 2" at bounding box center [535, 206] width 682 height 189
drag, startPoint x: 543, startPoint y: 201, endPoint x: 470, endPoint y: 193, distance: 73.5
click at [470, 193] on div "· x 3 · x 5 x ( + 3 − 5 ) ( - 2 ) x ( ) - 2" at bounding box center [535, 206] width 682 height 189
drag, startPoint x: 483, startPoint y: 213, endPoint x: 567, endPoint y: 205, distance: 84.5
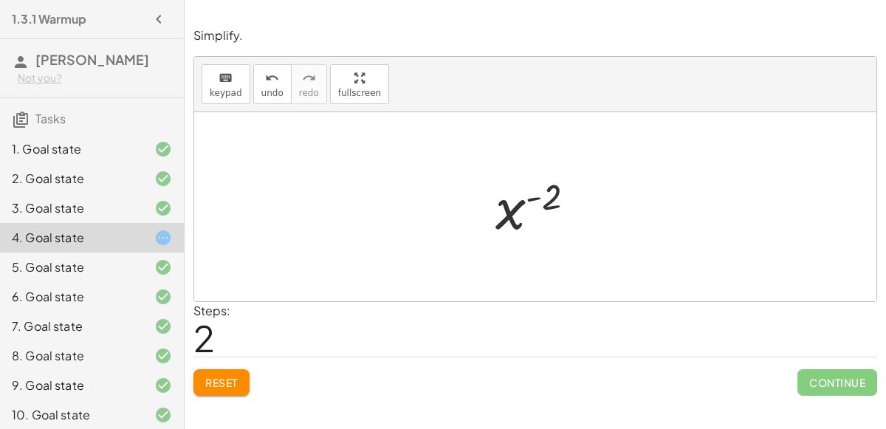
click at [567, 205] on div "· x 3 · x 5 x ( + 3 − 5 ) x ( ) - 2" at bounding box center [535, 207] width 125 height 80
drag, startPoint x: 513, startPoint y: 203, endPoint x: 463, endPoint y: 213, distance: 50.4
click at [463, 213] on div "· x 3 · x 5 x ( + 3 − 5 ) x ( - 2 ) x ( ) - 2" at bounding box center [535, 206] width 682 height 189
click at [222, 373] on button "Reset" at bounding box center [221, 382] width 56 height 27
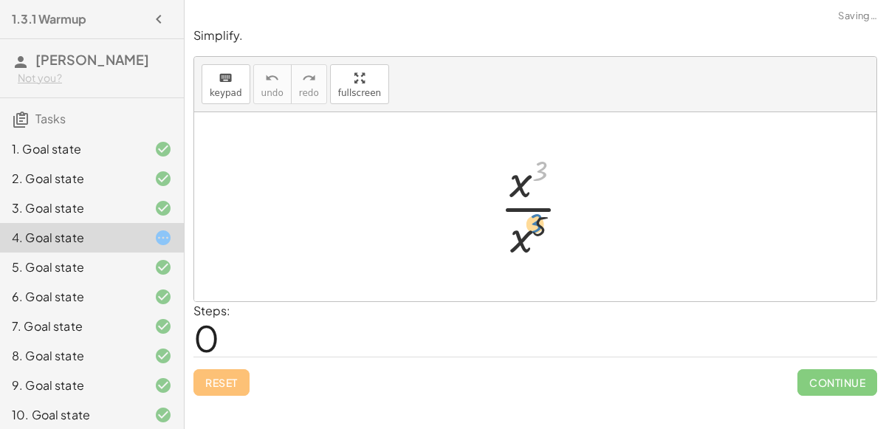
drag, startPoint x: 538, startPoint y: 172, endPoint x: 533, endPoint y: 218, distance: 46.8
click at [533, 218] on div at bounding box center [540, 207] width 97 height 114
drag, startPoint x: 540, startPoint y: 223, endPoint x: 540, endPoint y: 151, distance: 71.6
click at [540, 151] on div at bounding box center [540, 207] width 97 height 114
click at [531, 208] on div at bounding box center [540, 207] width 97 height 114
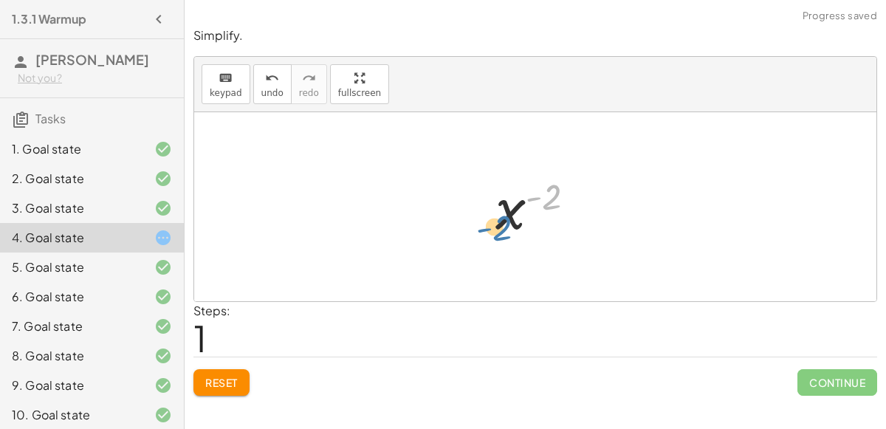
drag, startPoint x: 547, startPoint y: 197, endPoint x: 499, endPoint y: 226, distance: 55.9
click at [499, 226] on div at bounding box center [541, 206] width 107 height 73
click at [500, 221] on div at bounding box center [541, 206] width 107 height 73
drag, startPoint x: 500, startPoint y: 221, endPoint x: 547, endPoint y: 201, distance: 51.3
click at [547, 201] on div at bounding box center [541, 206] width 107 height 73
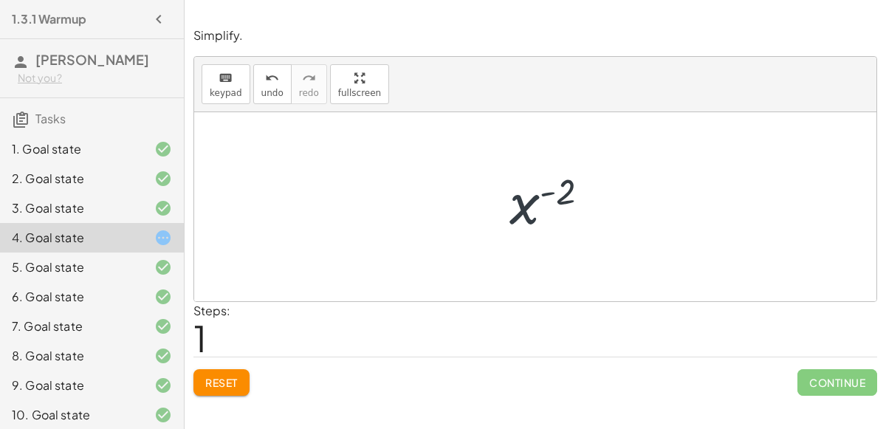
click at [547, 201] on div at bounding box center [541, 206] width 107 height 73
click at [535, 195] on div at bounding box center [541, 206] width 107 height 73
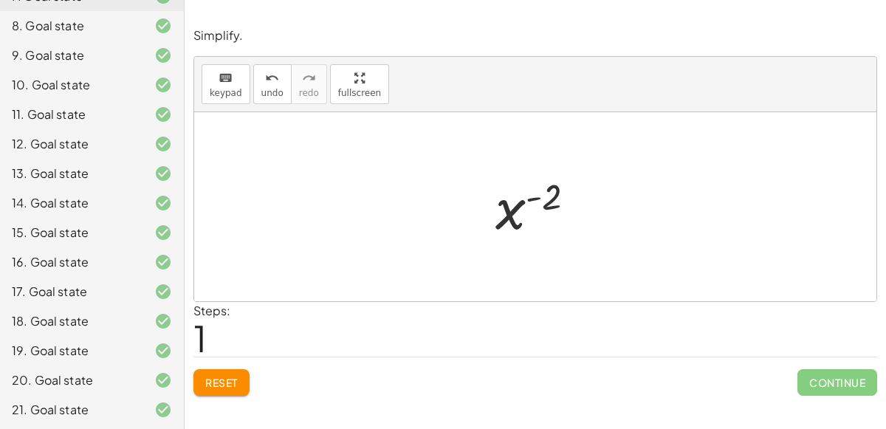
click at [142, 404] on div at bounding box center [151, 410] width 41 height 18
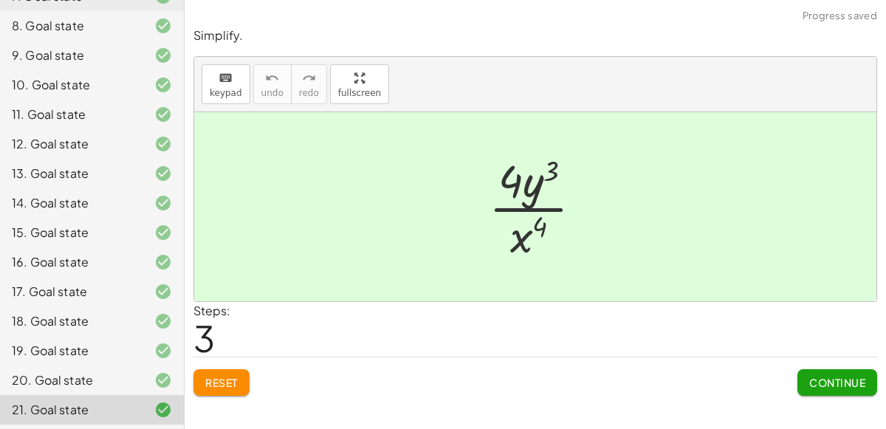
scroll to position [0, 0]
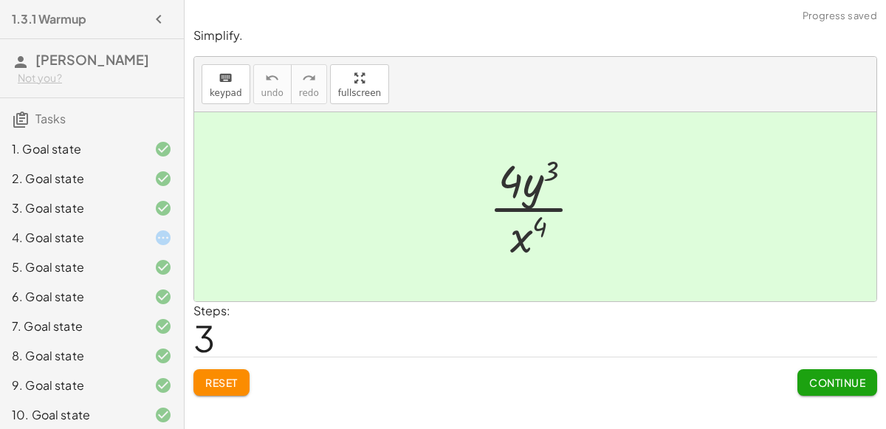
click at [141, 247] on div "4. Goal state" at bounding box center [92, 238] width 184 height 30
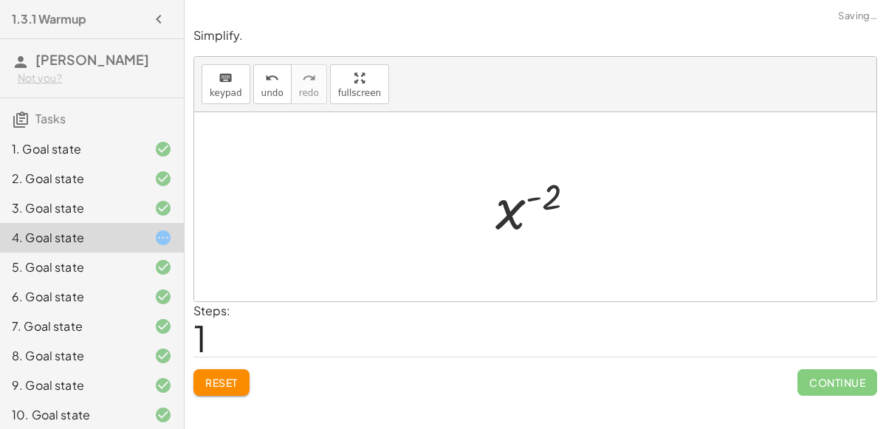
click at [532, 200] on div at bounding box center [541, 206] width 107 height 73
drag, startPoint x: 532, startPoint y: 200, endPoint x: 536, endPoint y: 251, distance: 51.1
click at [536, 251] on div "· x 3 · x 5 x ( + 3 − 5 ) - ( 2 ) x ( ) - 2" at bounding box center [535, 206] width 682 height 189
click at [541, 204] on div at bounding box center [541, 206] width 107 height 73
drag, startPoint x: 543, startPoint y: 203, endPoint x: 515, endPoint y: 219, distance: 32.4
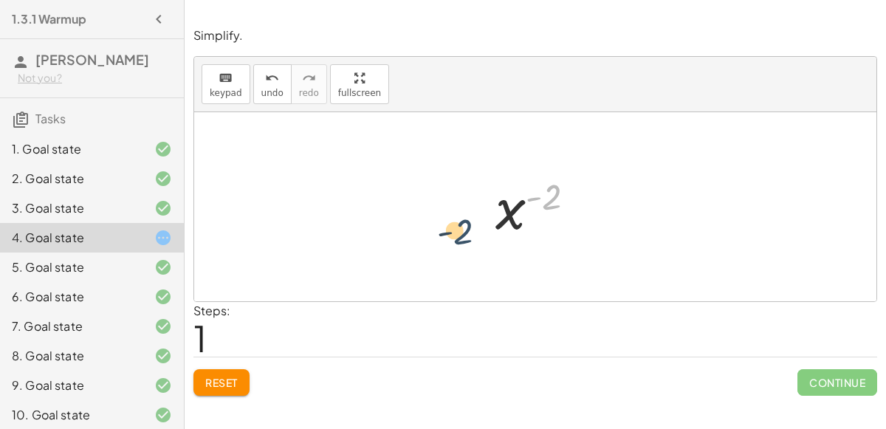
click at [515, 219] on div at bounding box center [541, 206] width 107 height 73
drag, startPoint x: 533, startPoint y: 191, endPoint x: 533, endPoint y: 202, distance: 11.1
click at [533, 202] on div at bounding box center [541, 206] width 107 height 73
drag, startPoint x: 529, startPoint y: 193, endPoint x: 525, endPoint y: 225, distance: 32.7
click at [525, 225] on div at bounding box center [541, 206] width 107 height 73
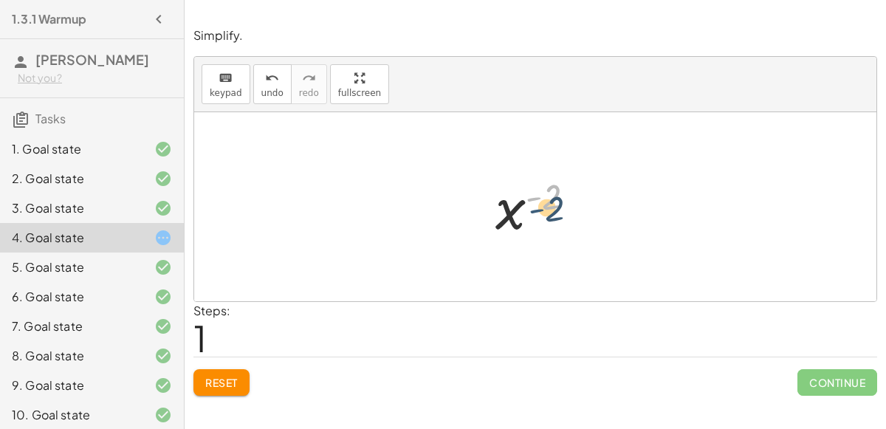
drag, startPoint x: 529, startPoint y: 196, endPoint x: 532, endPoint y: 207, distance: 12.2
click at [532, 207] on div at bounding box center [541, 206] width 107 height 73
drag, startPoint x: 545, startPoint y: 194, endPoint x: 585, endPoint y: 165, distance: 49.6
drag, startPoint x: 498, startPoint y: 216, endPoint x: 545, endPoint y: 207, distance: 47.3
click at [545, 207] on div at bounding box center [541, 206] width 107 height 73
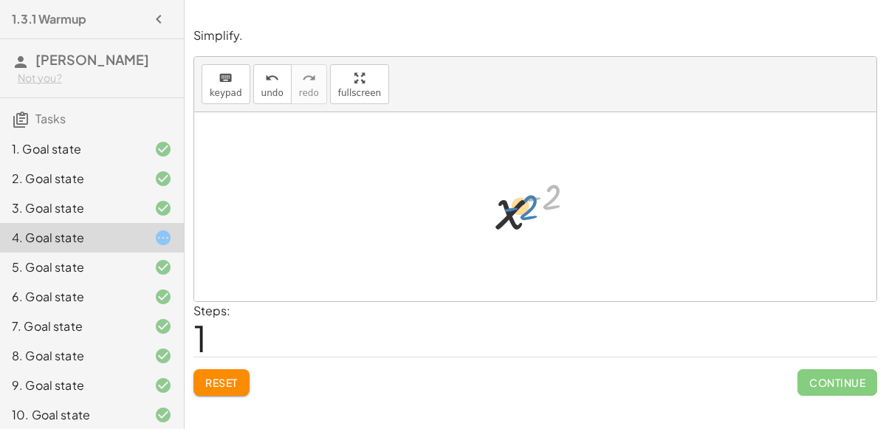
drag, startPoint x: 532, startPoint y: 193, endPoint x: 511, endPoint y: 204, distance: 24.1
click at [511, 204] on div at bounding box center [541, 206] width 107 height 73
drag, startPoint x: 538, startPoint y: 191, endPoint x: 556, endPoint y: 185, distance: 19.6
click at [556, 185] on div at bounding box center [541, 206] width 107 height 73
drag, startPoint x: 528, startPoint y: 196, endPoint x: 559, endPoint y: 187, distance: 31.5
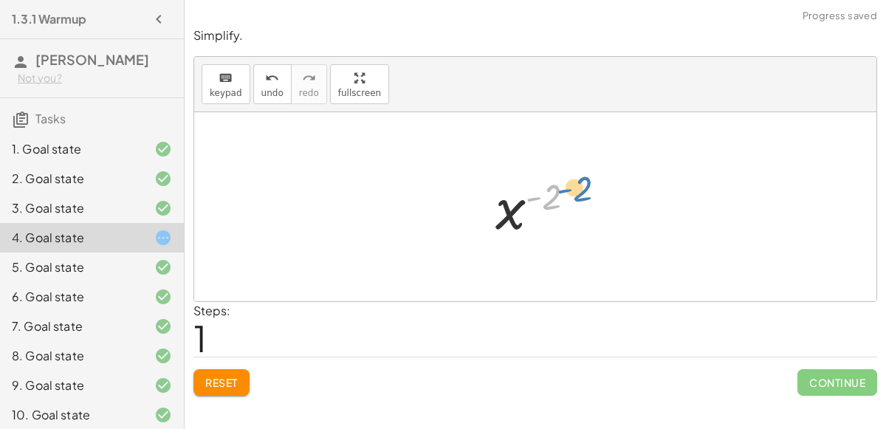
click at [559, 187] on div at bounding box center [541, 206] width 107 height 73
drag, startPoint x: 525, startPoint y: 192, endPoint x: 499, endPoint y: 209, distance: 31.5
click at [499, 209] on div at bounding box center [541, 206] width 107 height 73
drag, startPoint x: 528, startPoint y: 192, endPoint x: 508, endPoint y: 224, distance: 38.5
click at [508, 224] on div at bounding box center [541, 206] width 107 height 73
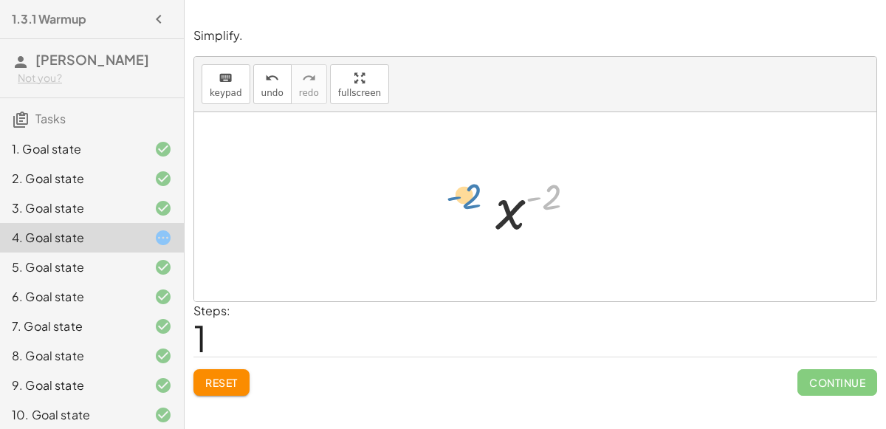
drag, startPoint x: 530, startPoint y: 195, endPoint x: 509, endPoint y: 218, distance: 31.4
click at [509, 218] on div at bounding box center [541, 206] width 107 height 73
drag, startPoint x: 511, startPoint y: 219, endPoint x: 564, endPoint y: 208, distance: 54.3
click at [564, 208] on div at bounding box center [541, 206] width 107 height 73
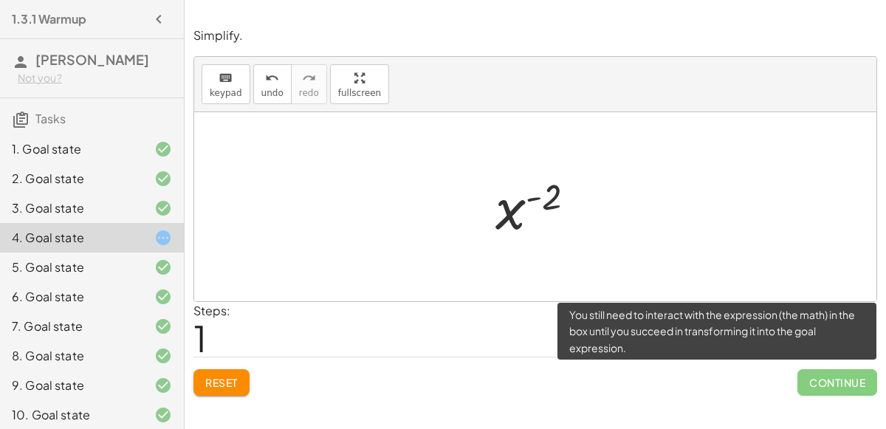
click at [846, 378] on span "Continue" at bounding box center [837, 382] width 80 height 27
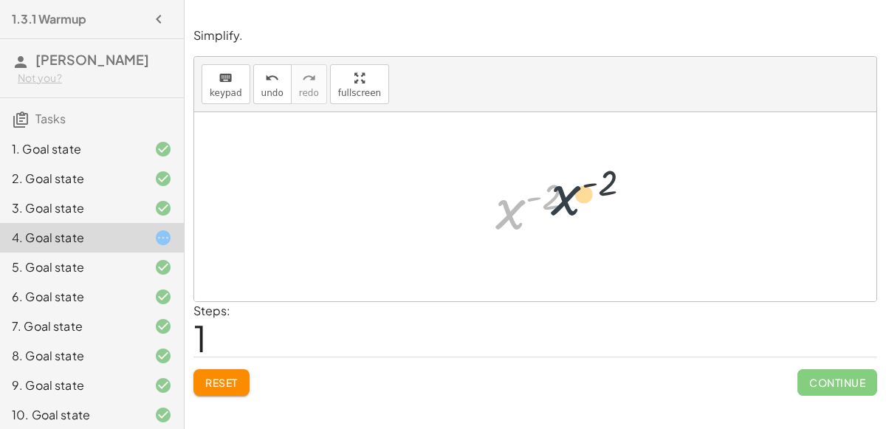
drag, startPoint x: 508, startPoint y: 212, endPoint x: 568, endPoint y: 196, distance: 62.5
click at [568, 196] on div at bounding box center [541, 206] width 107 height 73
click at [539, 194] on div at bounding box center [541, 206] width 107 height 73
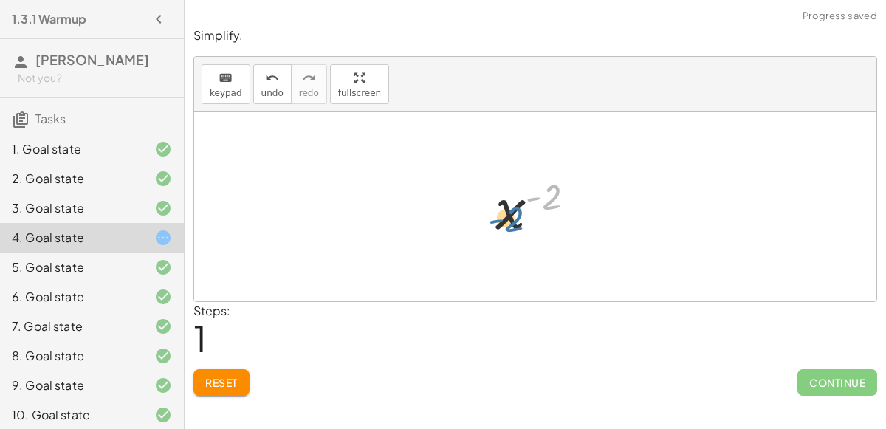
drag, startPoint x: 565, startPoint y: 208, endPoint x: 526, endPoint y: 233, distance: 46.5
click at [526, 233] on div at bounding box center [541, 206] width 107 height 73
click at [524, 203] on div at bounding box center [541, 206] width 107 height 73
drag, startPoint x: 524, startPoint y: 203, endPoint x: 329, endPoint y: 168, distance: 198.0
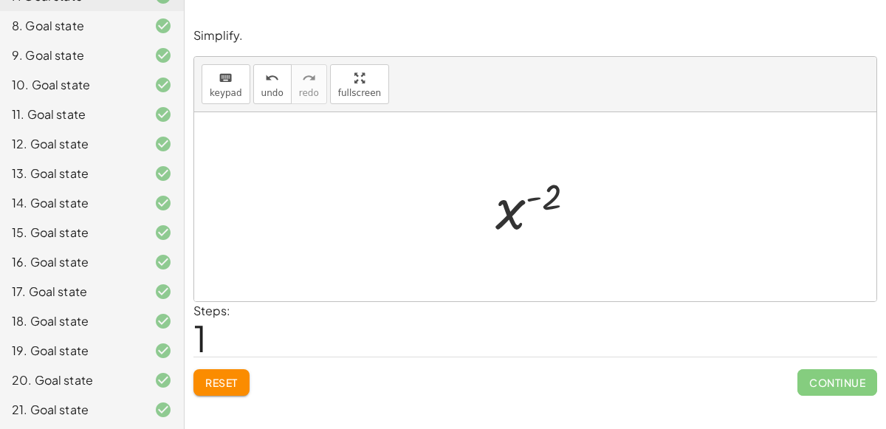
click at [128, 413] on div "21. Goal state" at bounding box center [71, 410] width 119 height 18
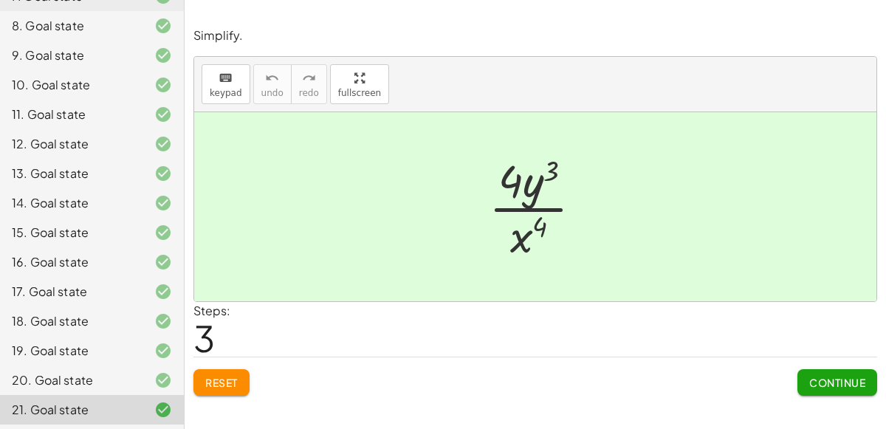
click at [818, 372] on button "Continue" at bounding box center [837, 382] width 80 height 27
